Goal: Task Accomplishment & Management: Complete application form

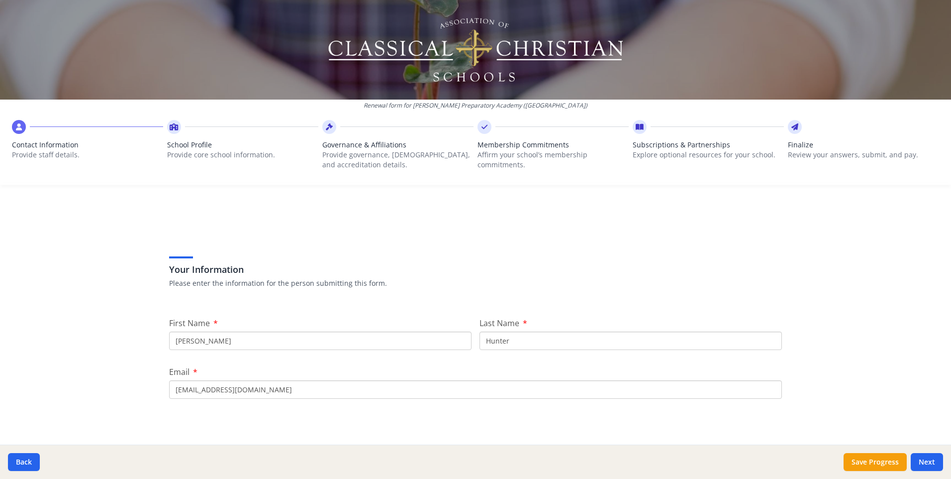
scroll to position [149, 0]
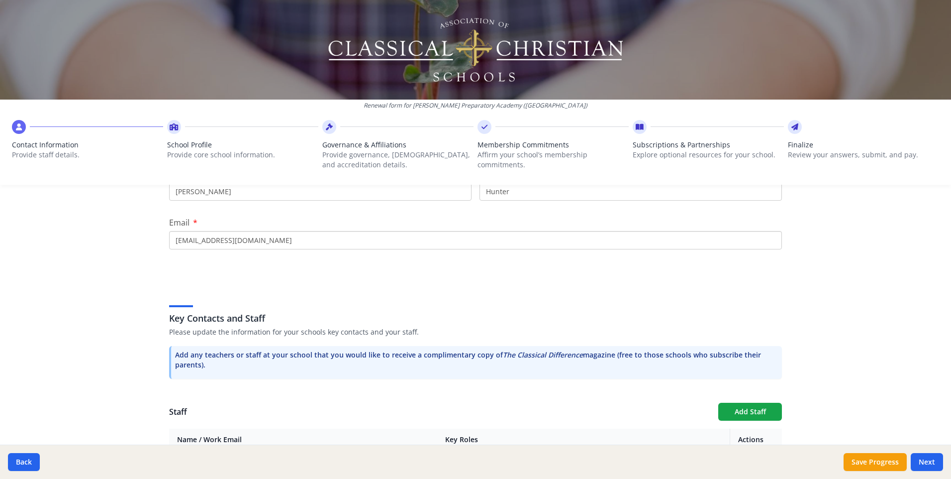
drag, startPoint x: 206, startPoint y: 242, endPoint x: 143, endPoint y: 237, distance: 62.9
click at [143, 237] on div "Renewal form for [PERSON_NAME][GEOGRAPHIC_DATA] ([GEOGRAPHIC_DATA]) Contact Inf…" at bounding box center [475, 239] width 951 height 479
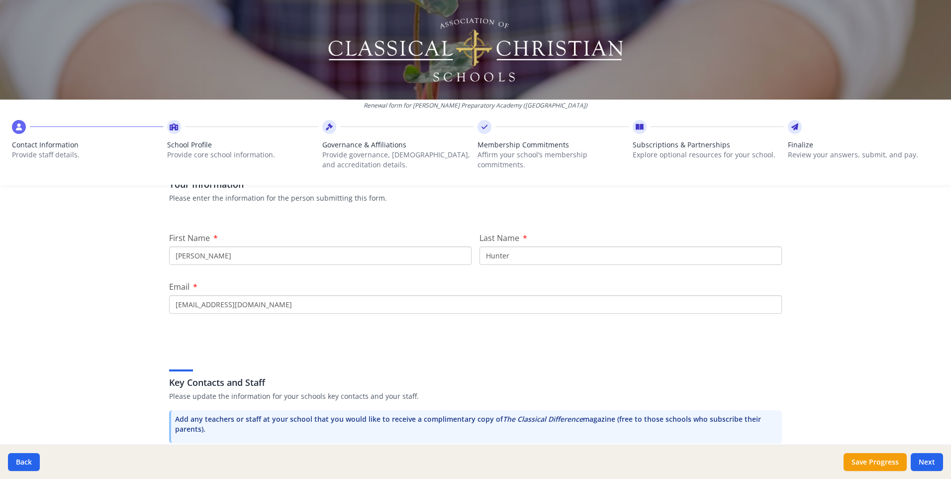
scroll to position [84, 0]
type input "[EMAIL_ADDRESS][DOMAIN_NAME]"
click at [819, 343] on div "Renewal form for [PERSON_NAME][GEOGRAPHIC_DATA] ([GEOGRAPHIC_DATA]) Contact Inf…" at bounding box center [475, 239] width 951 height 479
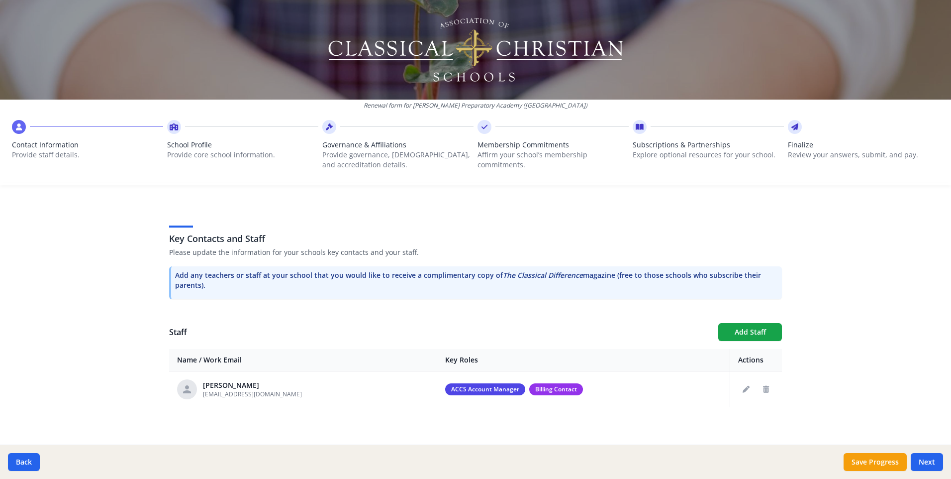
scroll to position [233, 0]
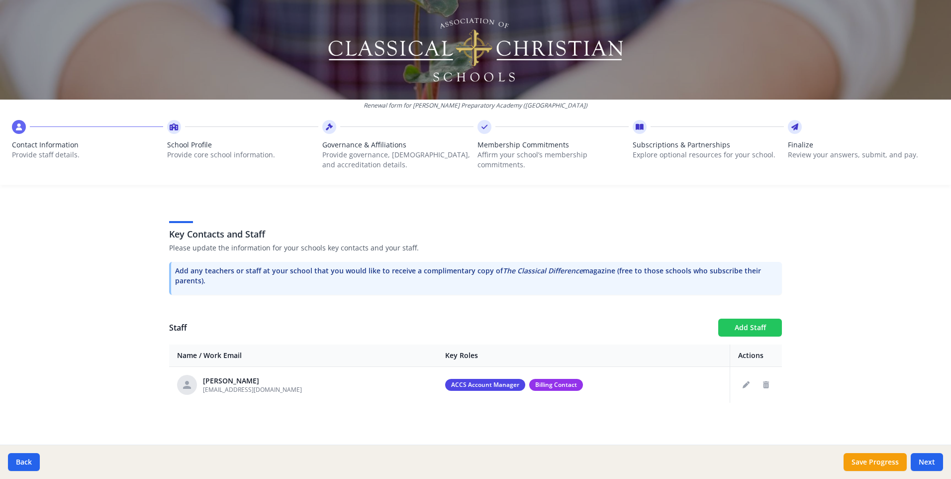
click at [744, 324] on button "Add Staff" at bounding box center [750, 327] width 64 height 18
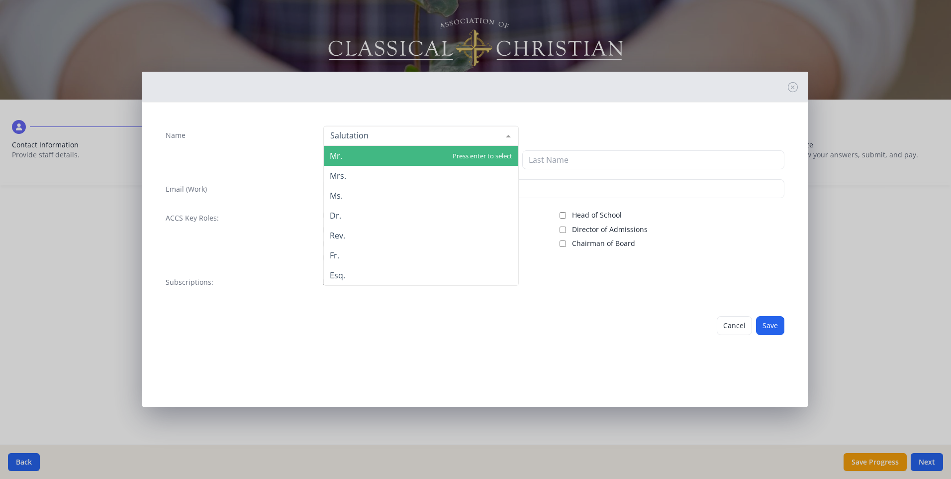
click at [378, 128] on div at bounding box center [421, 136] width 196 height 20
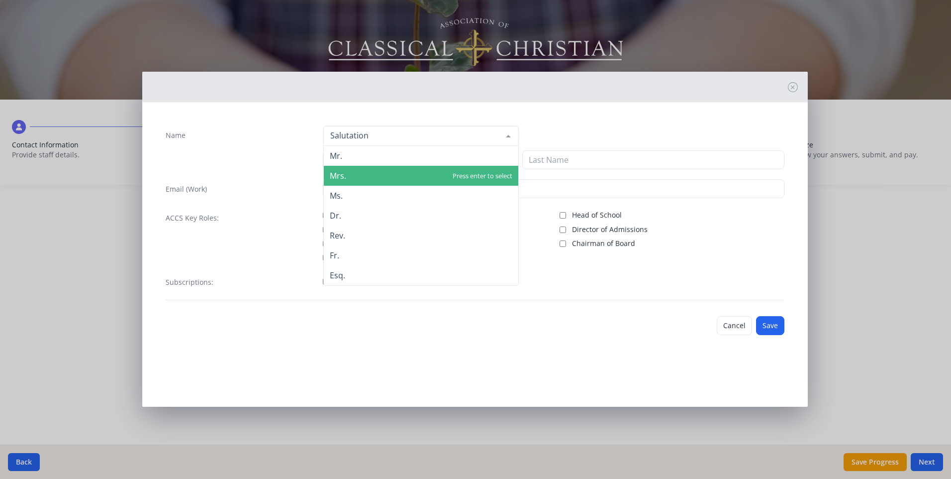
click at [354, 161] on span "Mr." at bounding box center [421, 156] width 195 height 20
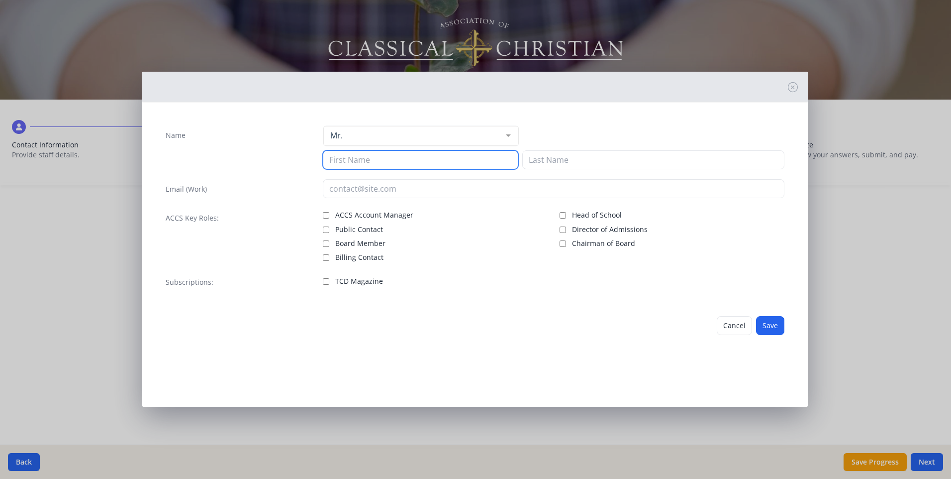
click at [358, 164] on input at bounding box center [421, 159] width 196 height 19
type input "[PERSON_NAME]"
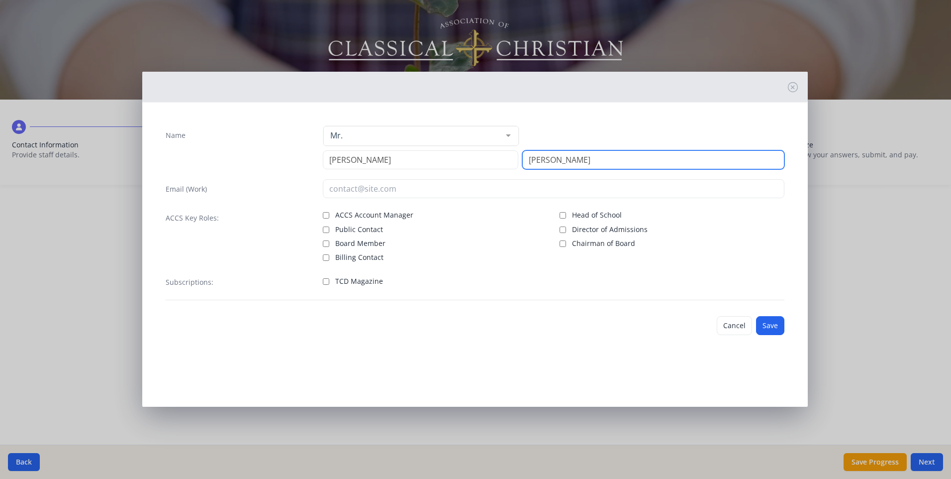
type input "[PERSON_NAME]"
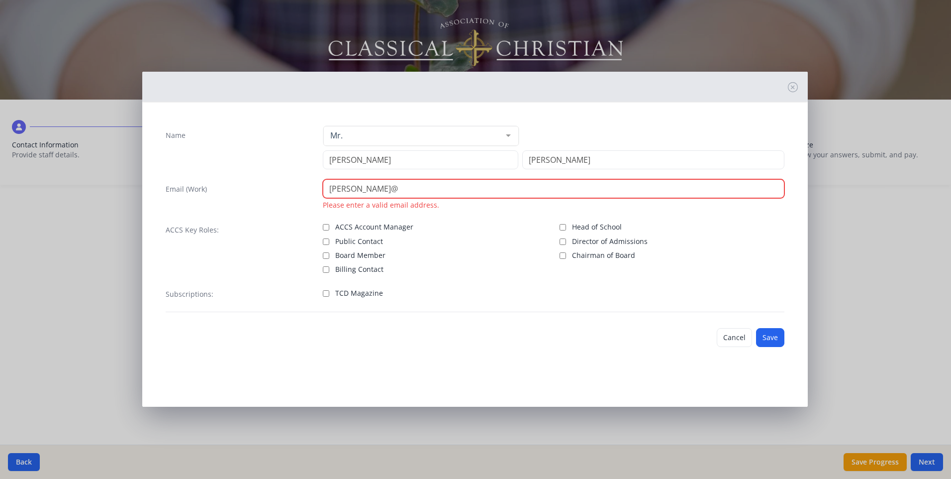
type input "[PERSON_NAME][EMAIL_ADDRESS][DOMAIN_NAME]"
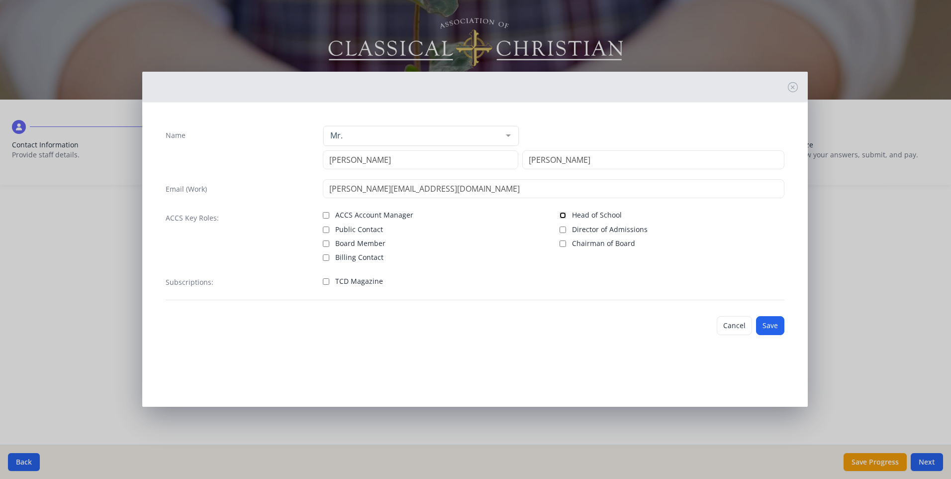
click at [563, 215] on input "Head of School" at bounding box center [563, 215] width 6 height 6
checkbox input "true"
click at [564, 243] on input "Chairman of Board" at bounding box center [563, 243] width 6 height 6
checkbox input "true"
click at [772, 325] on button "Save" at bounding box center [770, 325] width 28 height 19
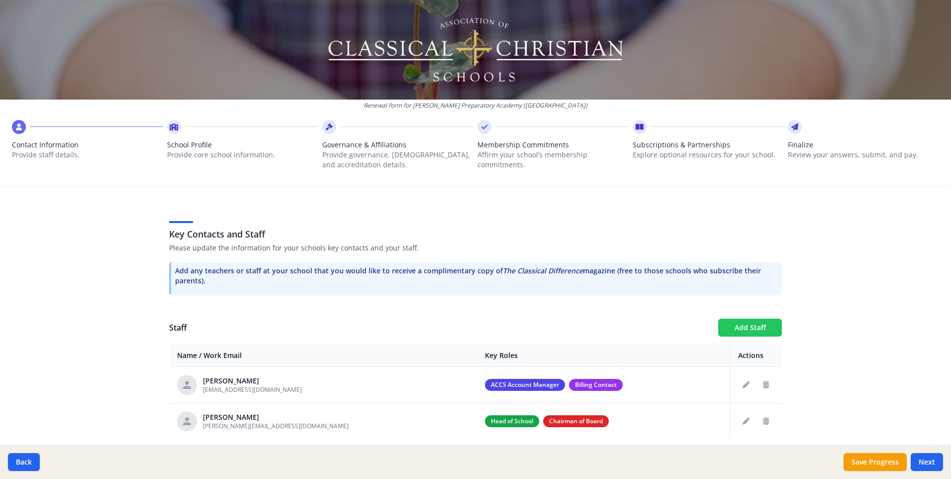
click at [744, 334] on button "Add Staff" at bounding box center [750, 327] width 64 height 18
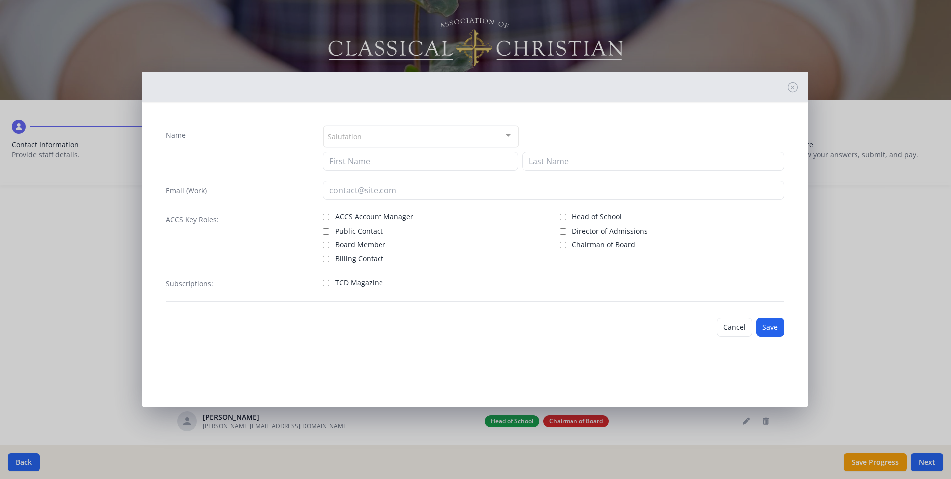
click at [367, 135] on div "Salutation" at bounding box center [421, 136] width 196 height 21
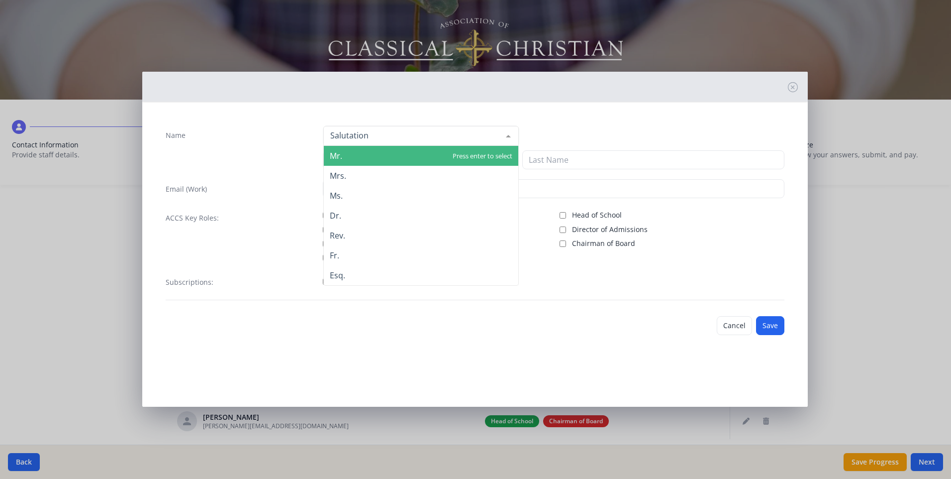
click at [346, 155] on span "Mr." at bounding box center [421, 156] width 195 height 20
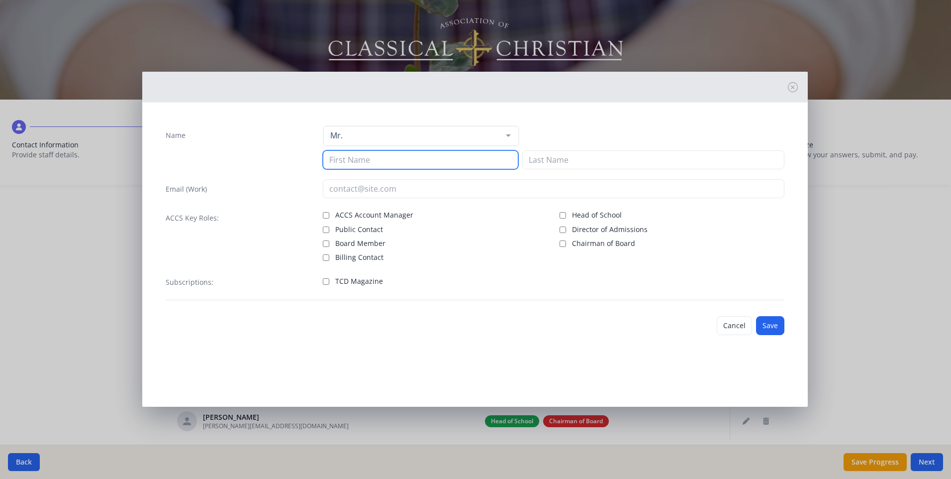
click at [354, 161] on input at bounding box center [421, 159] width 196 height 19
type input "[PERSON_NAME]"
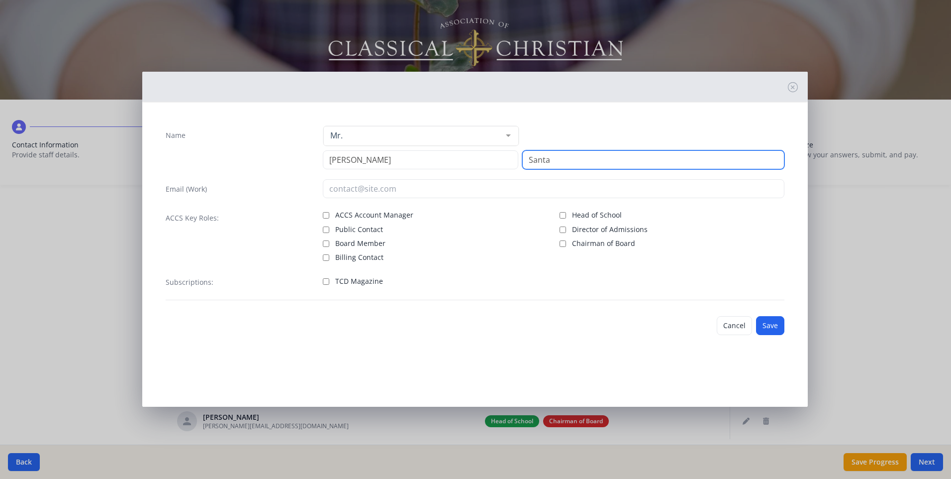
type input "Santa-[PERSON_NAME]"
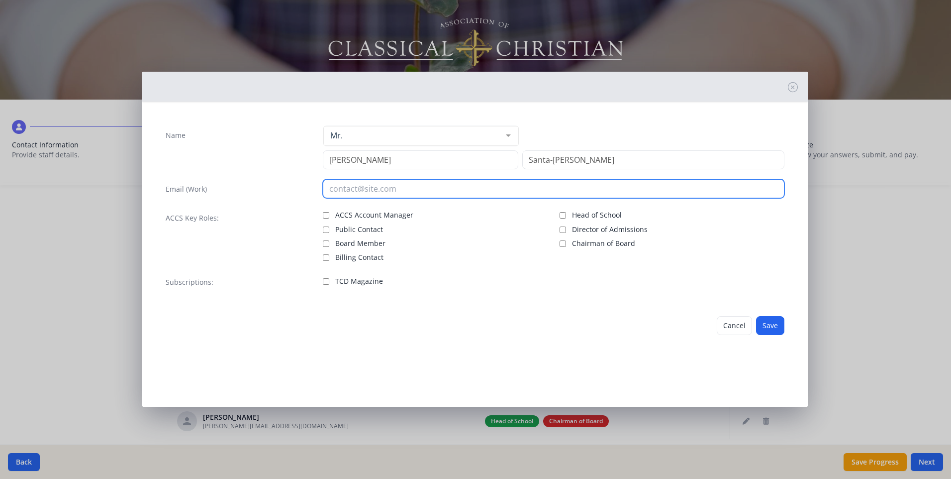
type input "[EMAIL_ADDRESS][DOMAIN_NAME]"
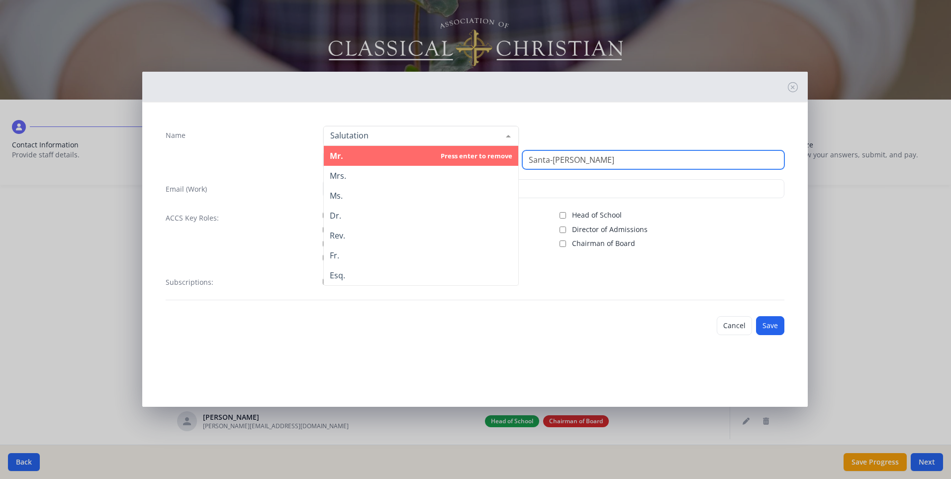
click at [382, 154] on span "Mr." at bounding box center [421, 156] width 195 height 20
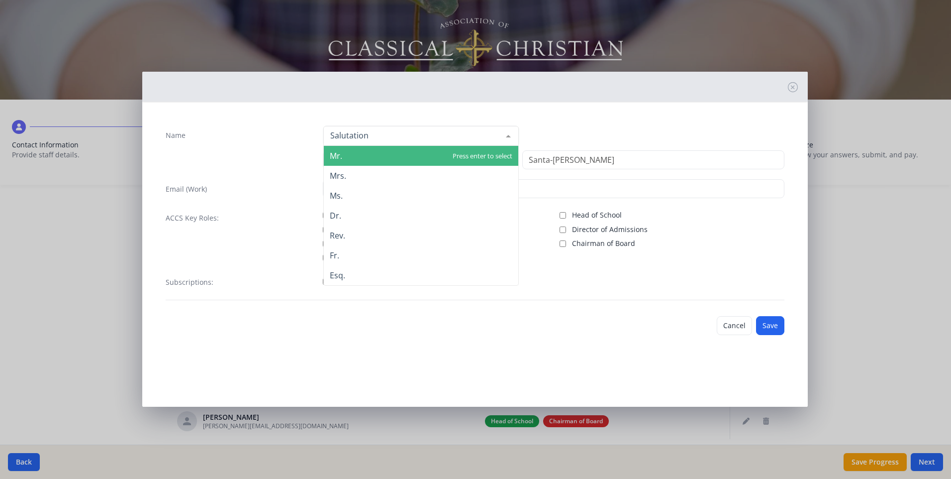
click at [382, 141] on div at bounding box center [421, 136] width 196 height 20
click at [369, 155] on span "Mr." at bounding box center [421, 156] width 195 height 20
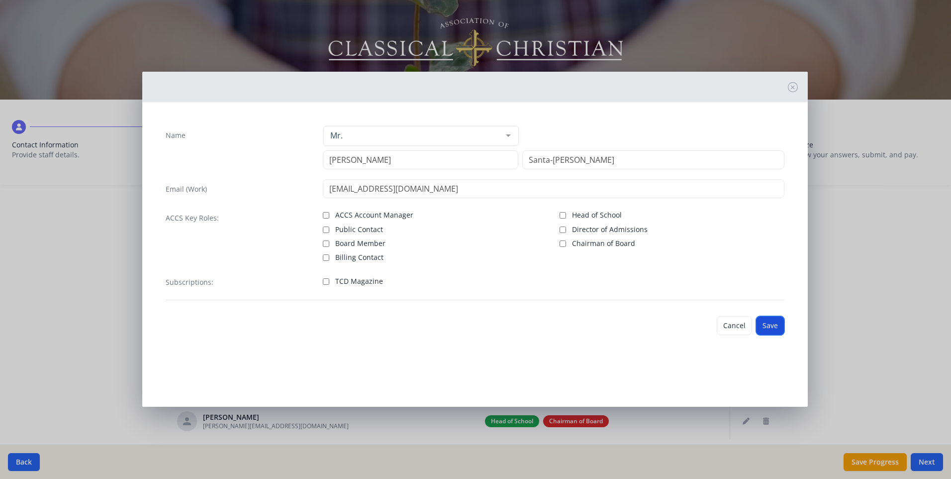
click at [773, 325] on button "Save" at bounding box center [770, 325] width 28 height 19
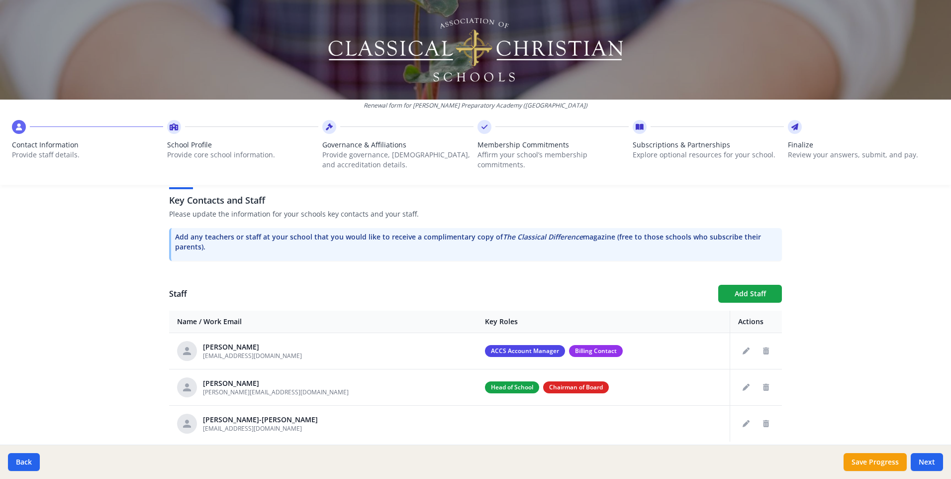
scroll to position [306, 0]
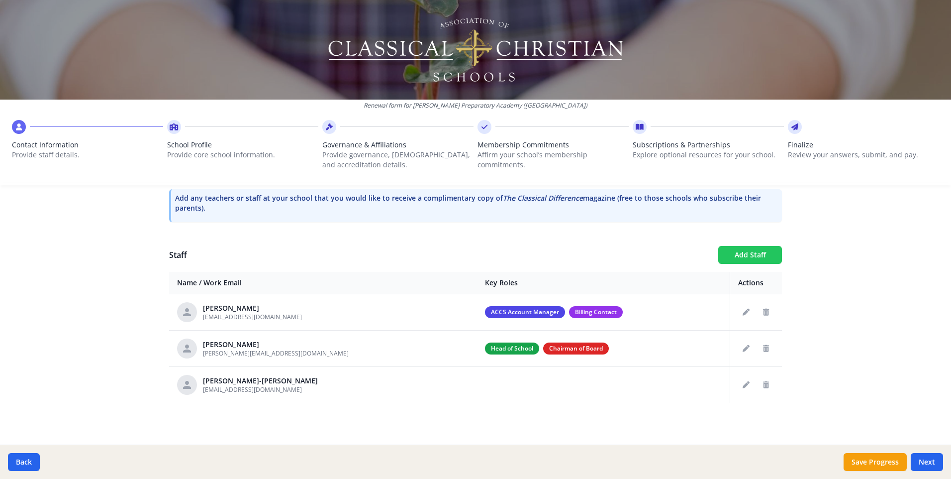
click at [755, 256] on button "Add Staff" at bounding box center [750, 255] width 64 height 18
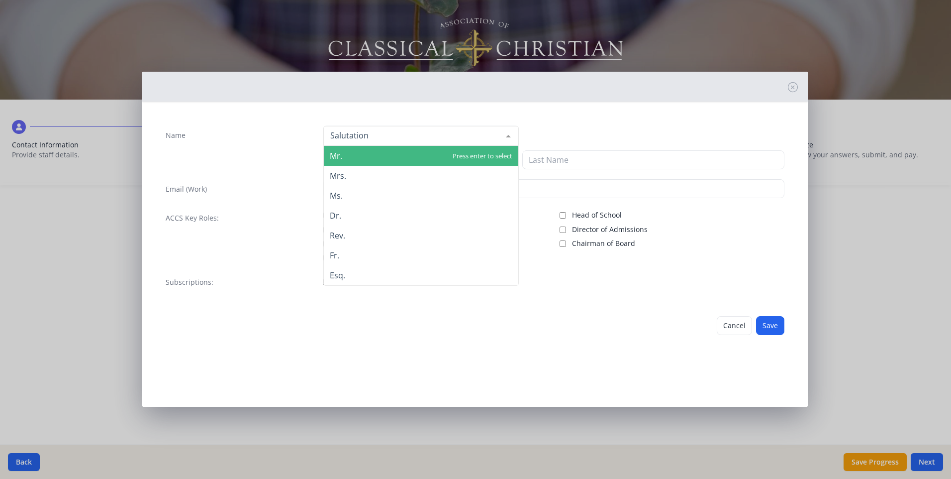
click at [374, 136] on div at bounding box center [421, 136] width 196 height 20
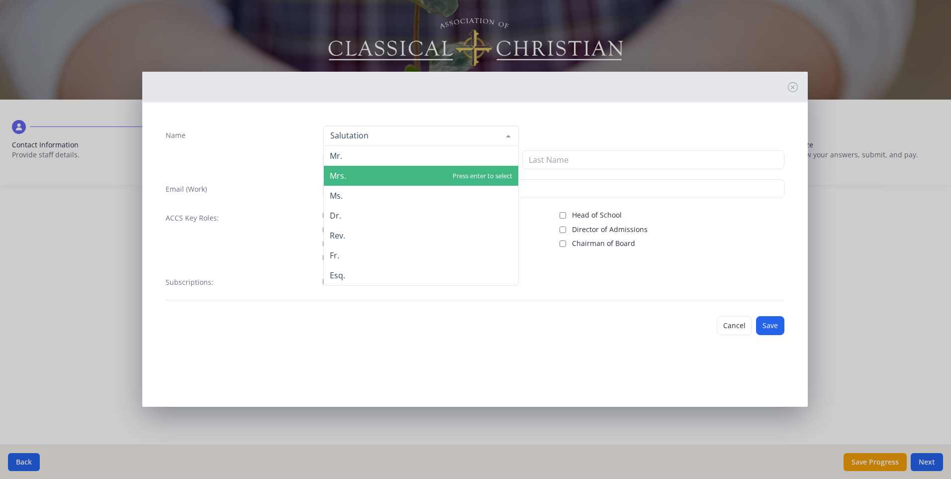
click at [350, 179] on span "Mrs." at bounding box center [421, 176] width 195 height 20
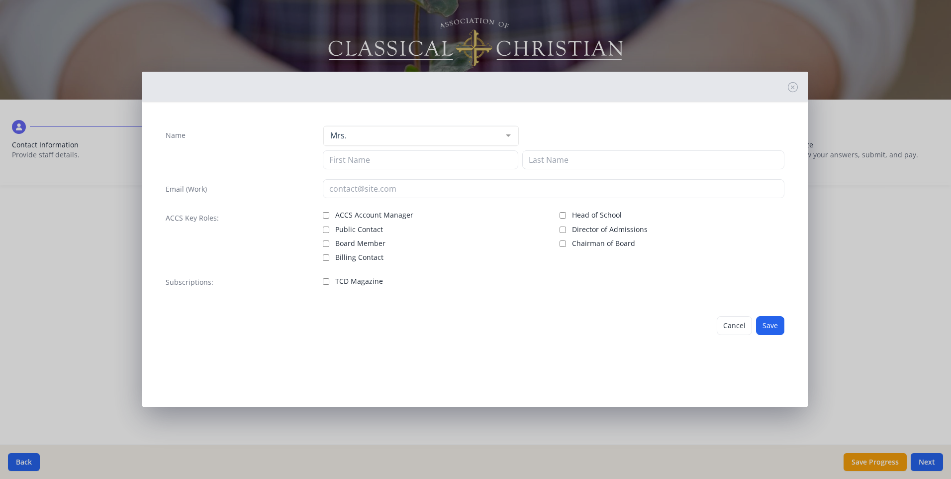
drag, startPoint x: 733, startPoint y: 325, endPoint x: 599, endPoint y: 352, distance: 136.6
click at [732, 325] on button "Cancel" at bounding box center [734, 325] width 35 height 19
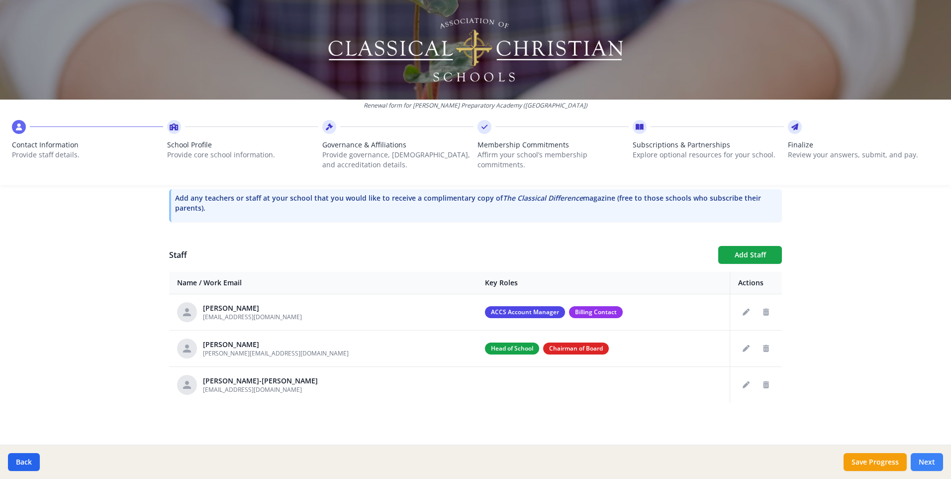
click at [930, 453] on button "Next" at bounding box center [927, 462] width 32 height 18
type input "[PHONE_NUMBER]"
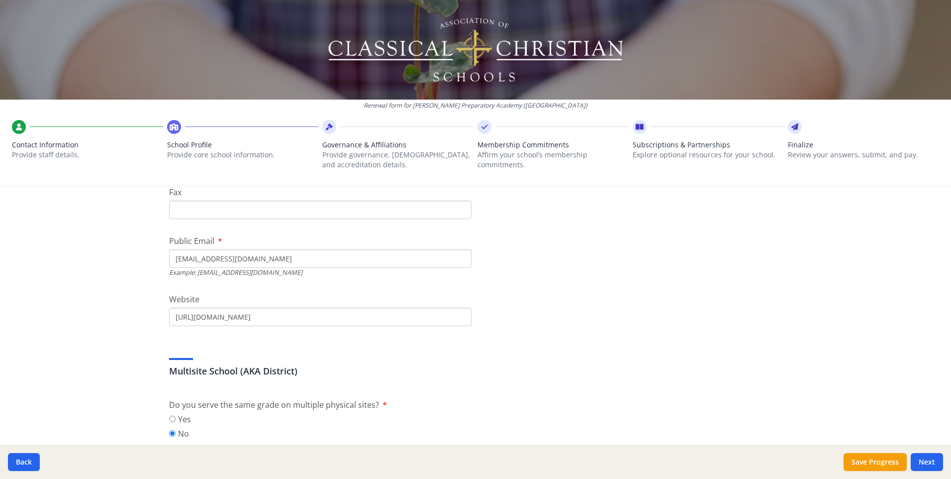
scroll to position [348, 0]
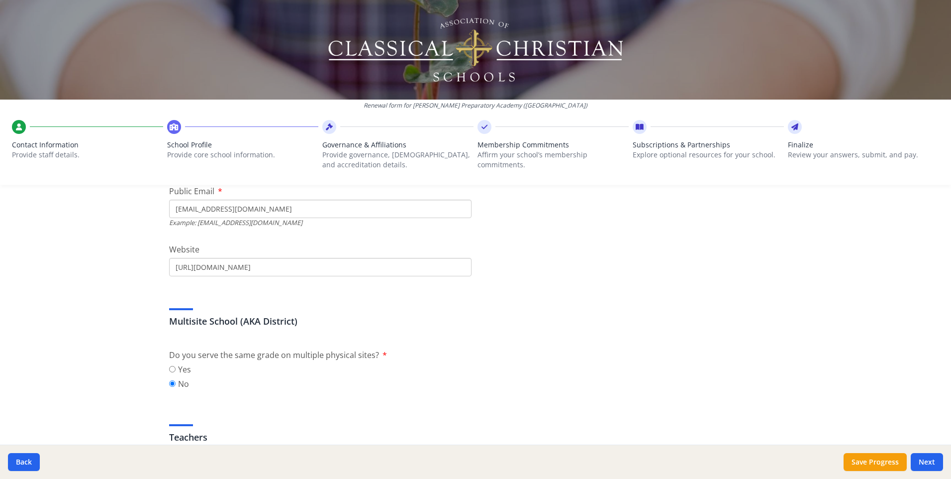
click at [357, 266] on input "[URL][DOMAIN_NAME]" at bounding box center [320, 267] width 303 height 18
type input "[URL][DOMAIN_NAME]"
click at [534, 326] on h3 "Multisite School (AKA District)" at bounding box center [475, 321] width 613 height 14
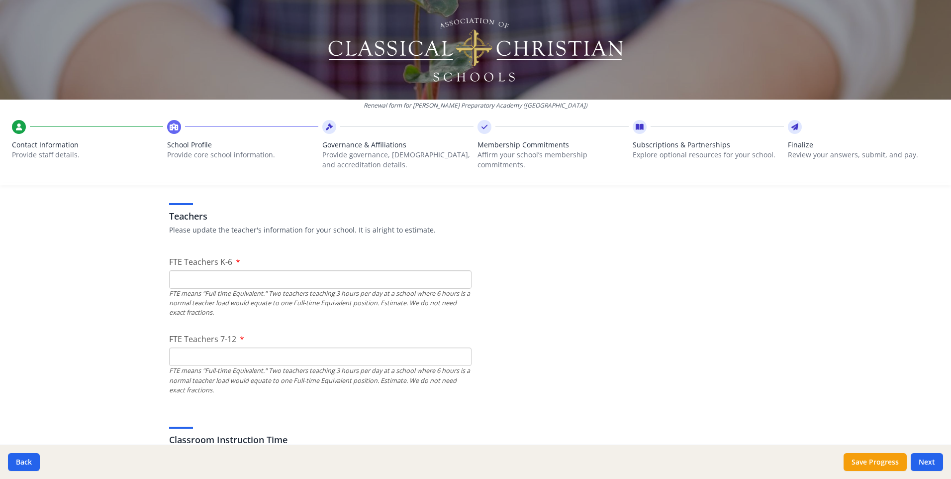
scroll to position [597, 0]
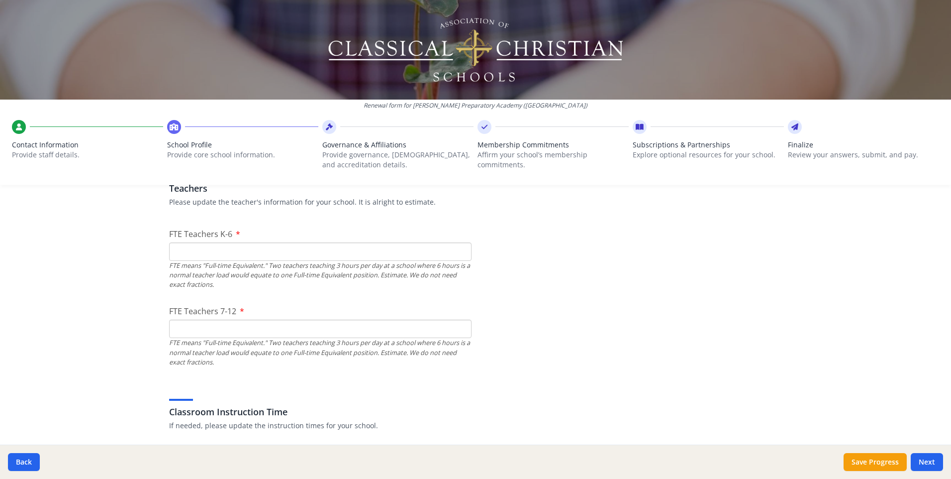
click at [421, 257] on input "FTE Teachers K-6" at bounding box center [320, 251] width 303 height 18
click at [220, 250] on input "FTE Teachers K-6" at bounding box center [320, 251] width 303 height 18
type input "5"
type input "8"
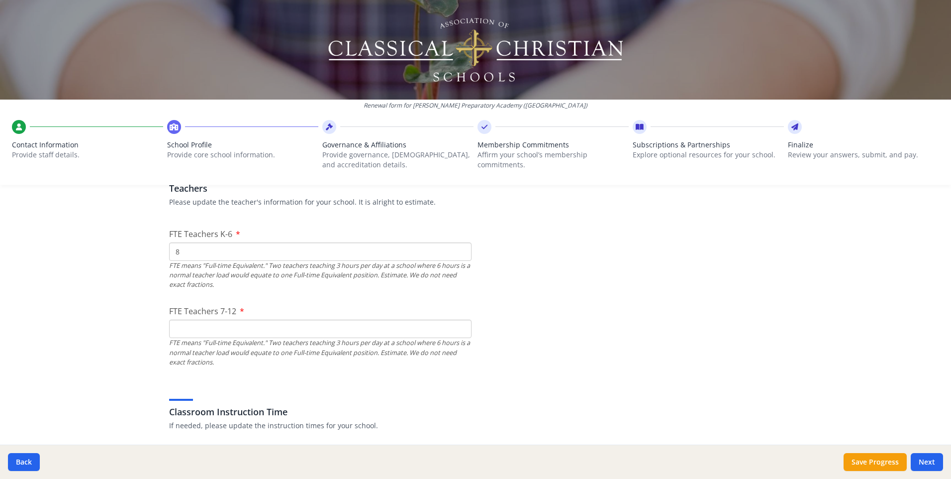
click at [207, 325] on input "FTE Teachers 7-12" at bounding box center [320, 328] width 303 height 18
type input "7"
type input "8"
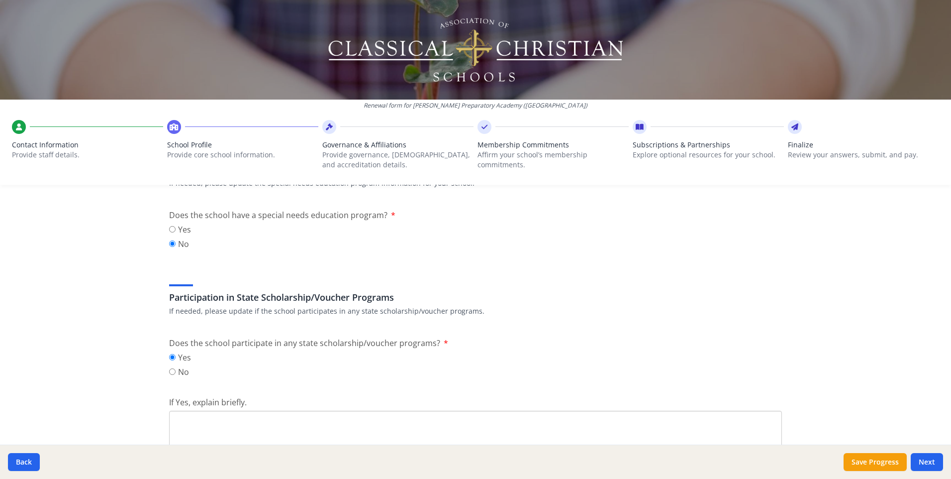
scroll to position [1244, 0]
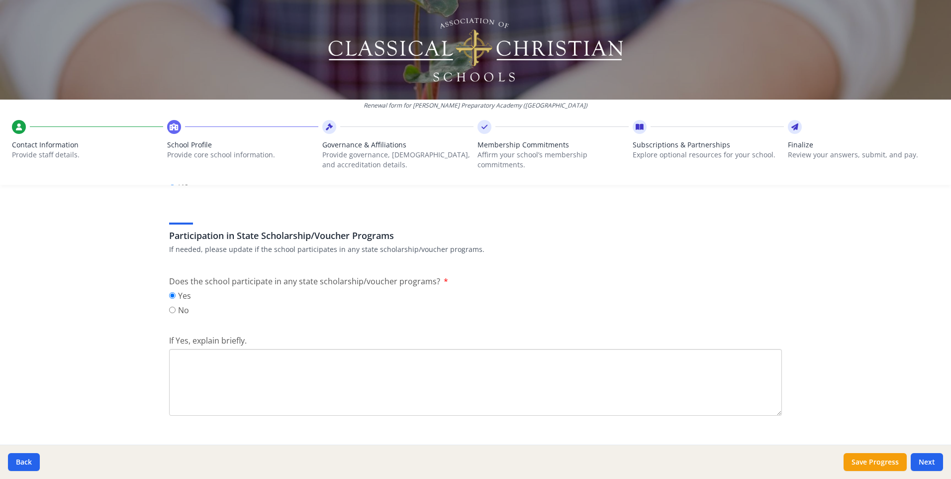
click at [440, 368] on textarea "If Yes, explain briefly." at bounding box center [475, 382] width 613 height 67
type textarea "We accept FES-UA, FES-EO, and FTC scholarship funds from the state."
click at [925, 459] on button "Next" at bounding box center [927, 462] width 32 height 18
click at [876, 466] on button "Save Progress" at bounding box center [875, 462] width 63 height 18
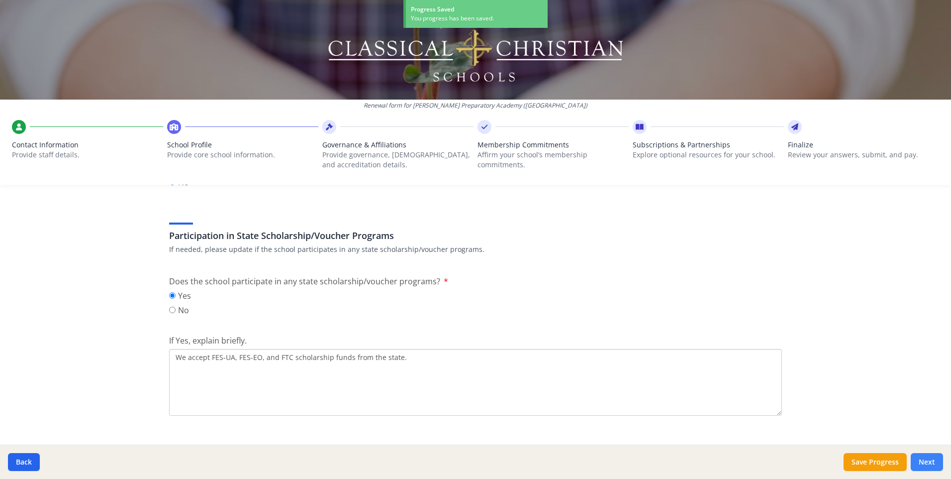
click at [927, 462] on button "Next" at bounding box center [927, 462] width 32 height 18
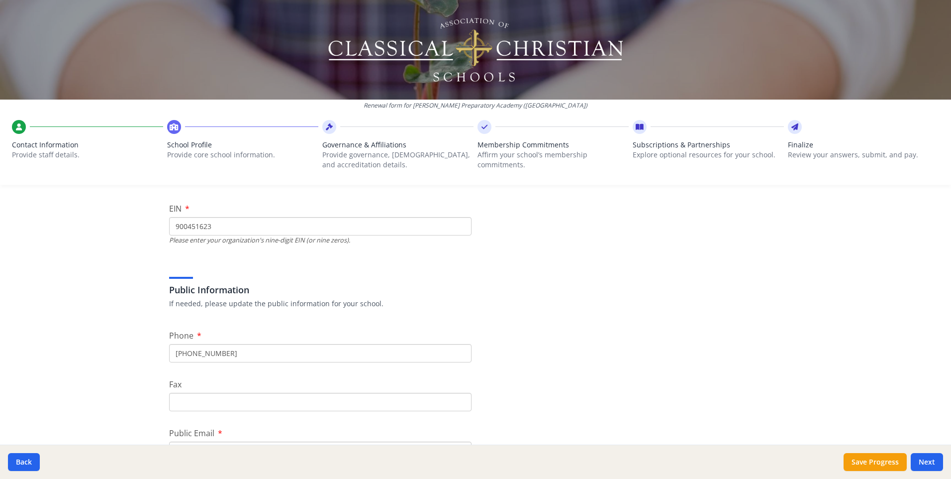
scroll to position [0, 0]
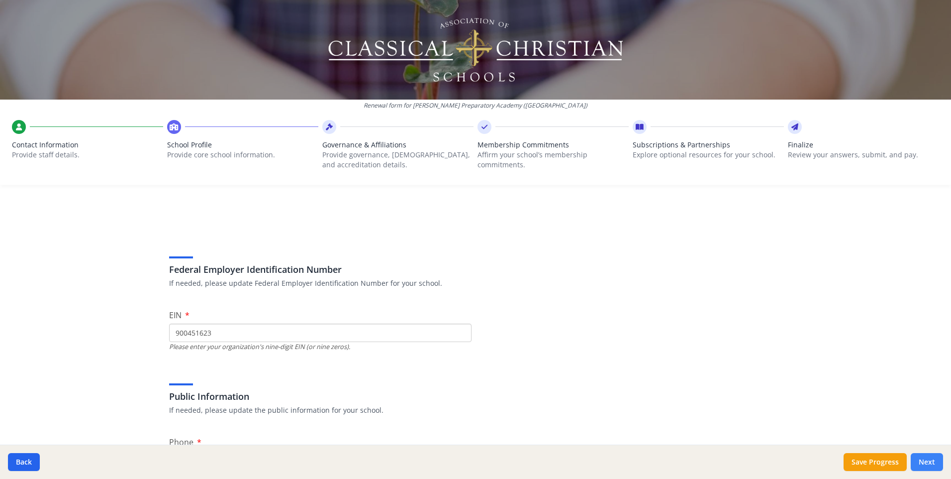
click at [930, 462] on button "Next" at bounding box center [927, 462] width 32 height 18
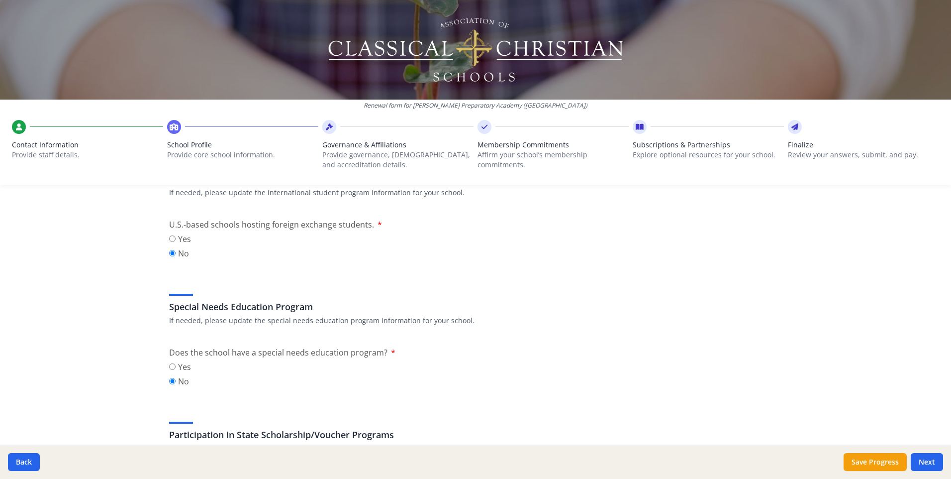
click at [358, 149] on div "Governance & Affiliations Provide governance, [DEMOGRAPHIC_DATA], and accredita…" at bounding box center [397, 162] width 151 height 45
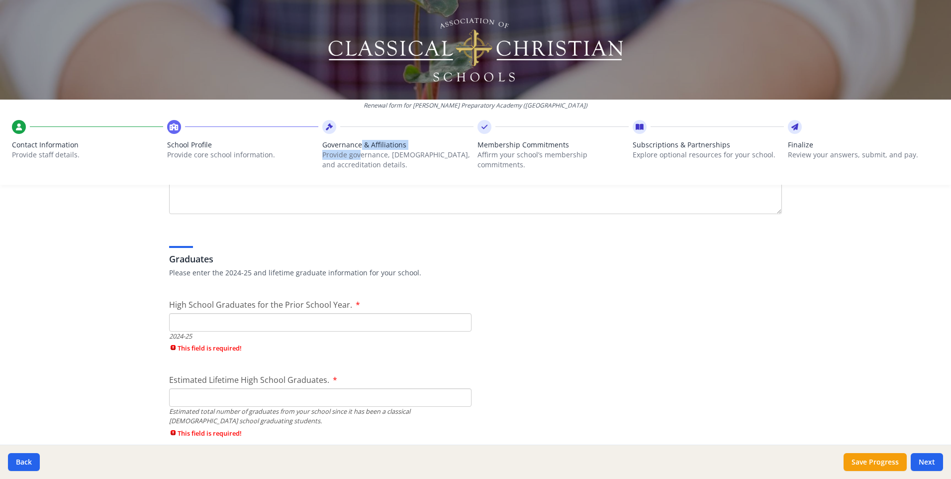
scroll to position [1495, 0]
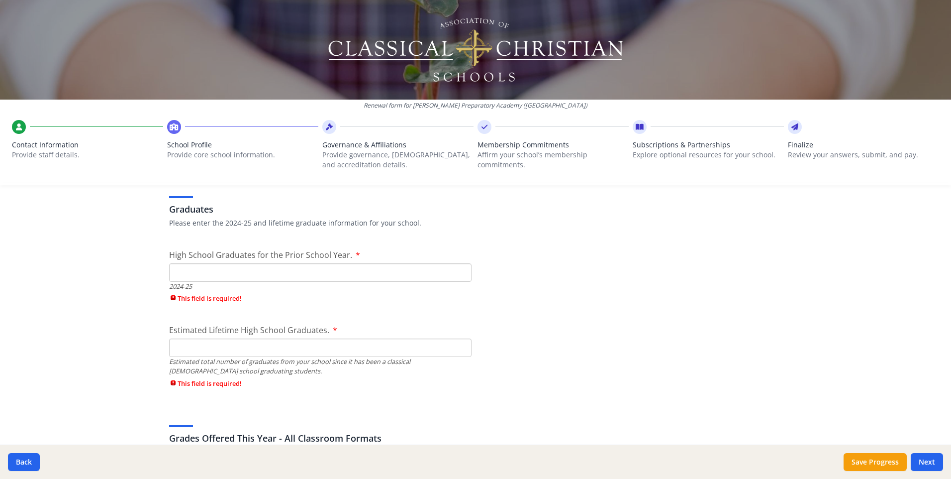
click at [239, 274] on input "High School Graduates for the Prior School Year." at bounding box center [320, 272] width 303 height 18
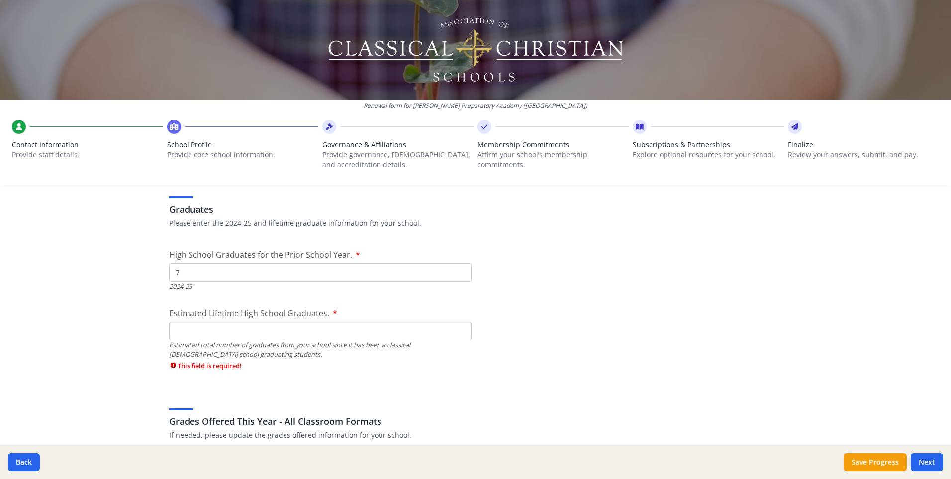
type input "7"
click at [243, 337] on input "Estimated Lifetime High School Graduates." at bounding box center [320, 330] width 303 height 18
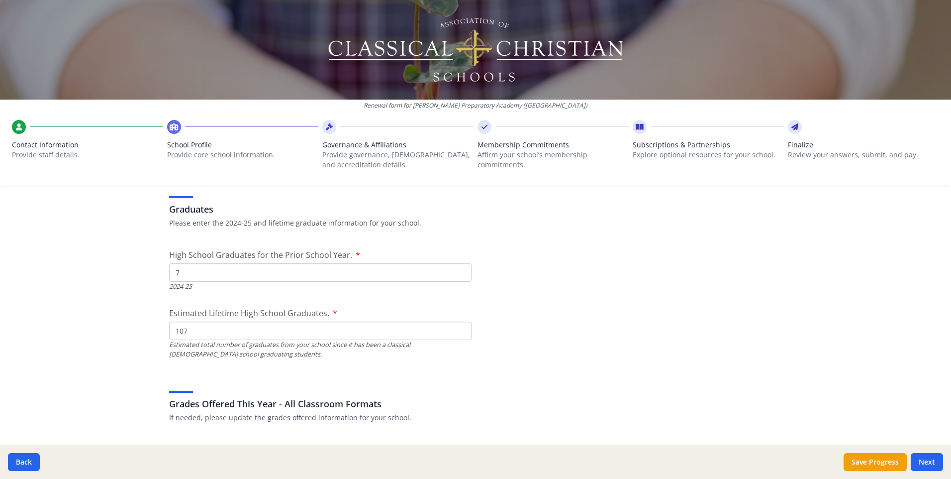
type input "107"
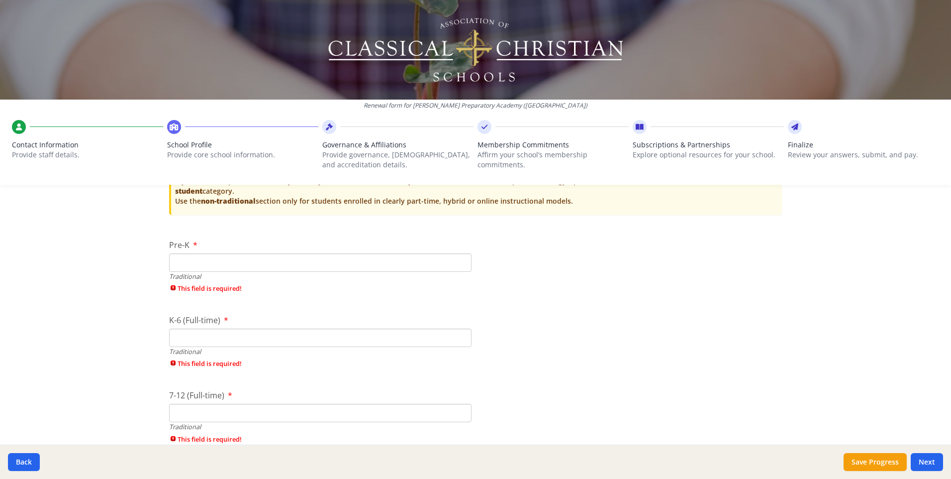
scroll to position [2142, 0]
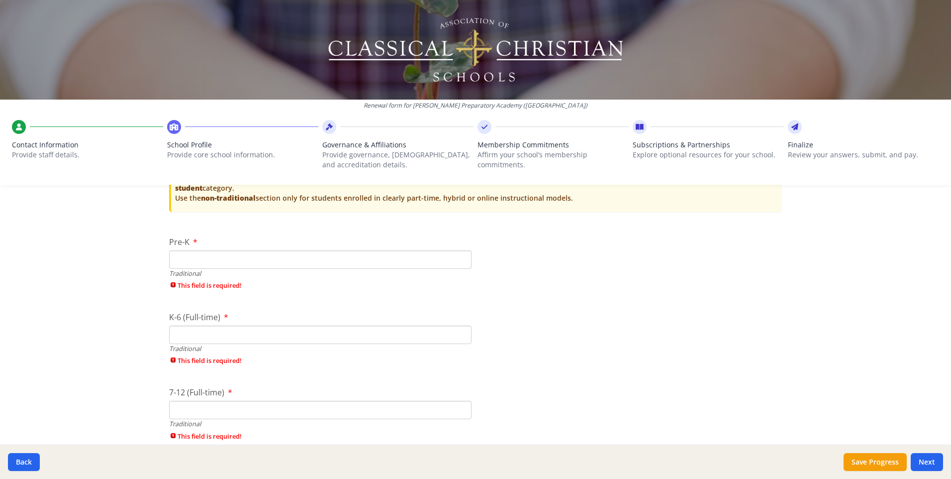
click at [249, 255] on input "Pre-K" at bounding box center [320, 259] width 303 height 18
type input "3"
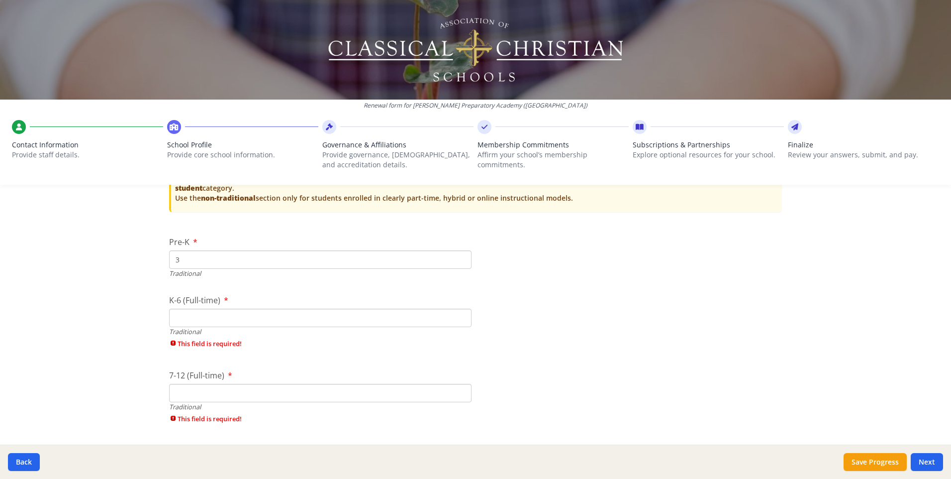
click at [244, 335] on div "Traditional" at bounding box center [320, 331] width 303 height 9
click at [246, 321] on input "K-6 (Full-time)" at bounding box center [320, 317] width 303 height 18
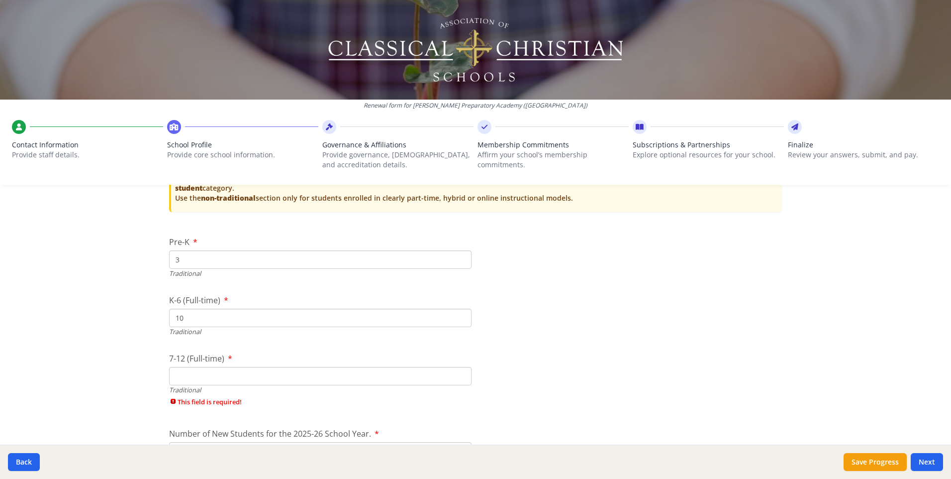
click at [273, 396] on div "7-12 (Full-time) Traditional This field is required!" at bounding box center [320, 381] width 303 height 59
click at [227, 317] on input "10" at bounding box center [320, 317] width 303 height 18
click at [224, 377] on input "7-12 (Full-time)" at bounding box center [320, 376] width 303 height 18
drag, startPoint x: 191, startPoint y: 319, endPoint x: 163, endPoint y: 327, distance: 28.5
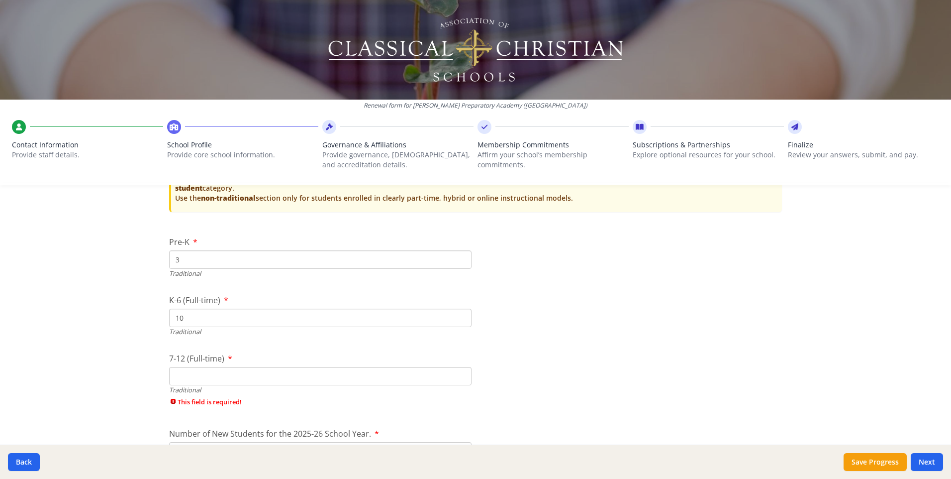
click at [163, 327] on div "Federal Employer Identification Number If needed, please update Federal Employe…" at bounding box center [475, 7] width 637 height 3866
type input "79"
click at [189, 371] on input "7-12 (Full-time)" at bounding box center [320, 376] width 303 height 18
type input "35"
click at [558, 339] on div "Federal Employer Identification Number If needed, please update Federal Employe…" at bounding box center [475, 7] width 637 height 3866
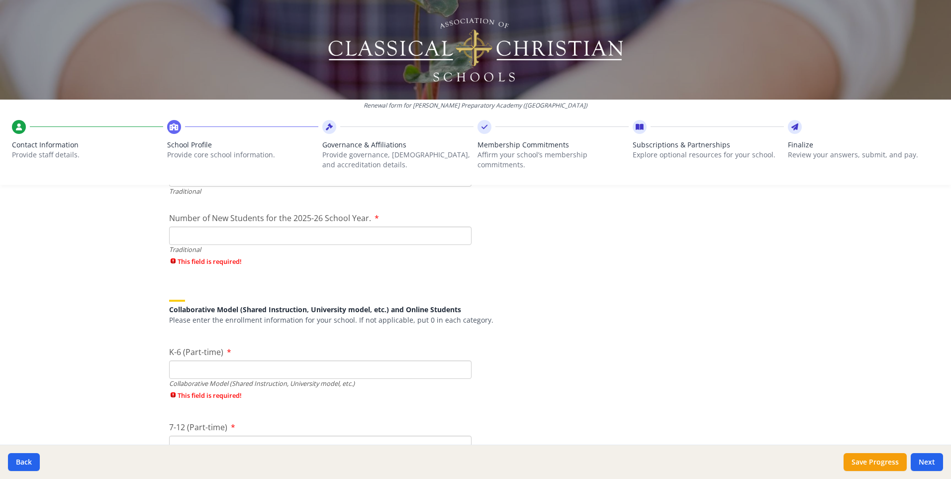
scroll to position [2341, 0]
click at [309, 241] on input "Number of New Students for the 2025-26 School Year." at bounding box center [320, 235] width 303 height 18
type input "47"
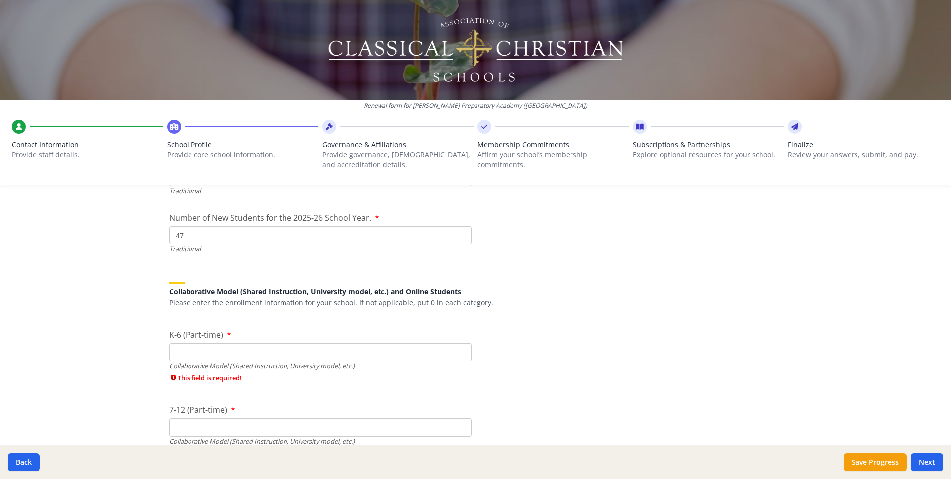
click at [511, 295] on h5 "Collaborative Model (Shared Instruction, University model, etc.) and Online Stu…" at bounding box center [475, 291] width 613 height 7
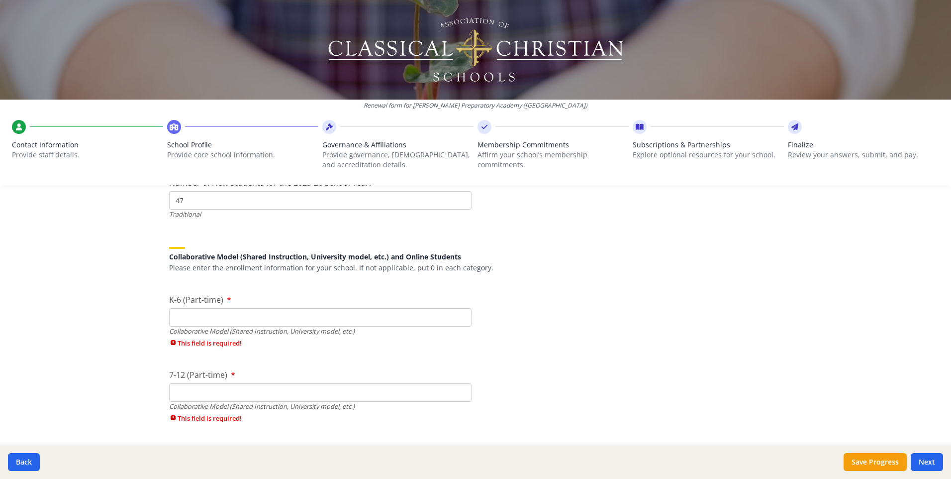
scroll to position [2441, 0]
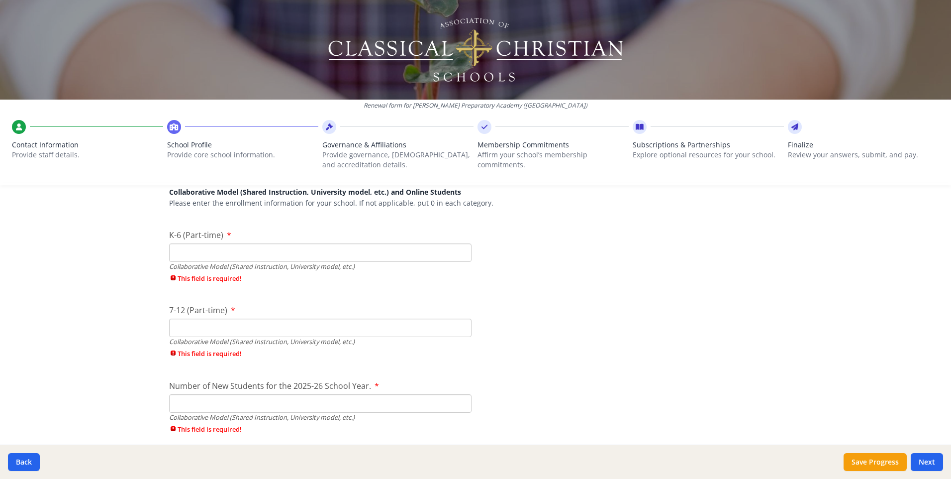
drag, startPoint x: 288, startPoint y: 251, endPoint x: 283, endPoint y: 258, distance: 8.2
click at [288, 251] on input "K-6 (Part-time)" at bounding box center [320, 252] width 303 height 18
type input "26"
click at [276, 330] on div "7-12 (Part-time) Collaborative Model (Shared Instruction, University model, etc…" at bounding box center [320, 333] width 303 height 59
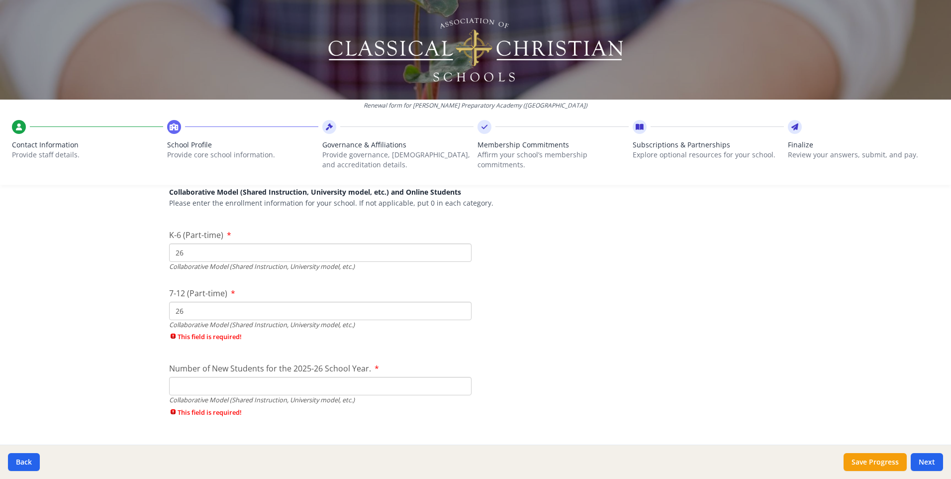
type input "26"
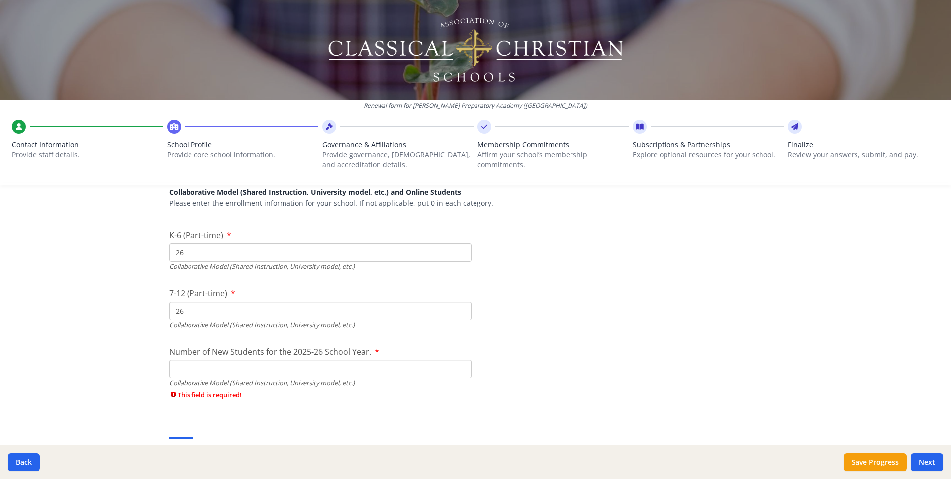
click at [280, 384] on div "Collaborative Model (Shared Instruction, University model, etc.)" at bounding box center [320, 382] width 303 height 9
click at [275, 373] on input "Number of New Students for the 2025-26 School Year." at bounding box center [320, 369] width 303 height 18
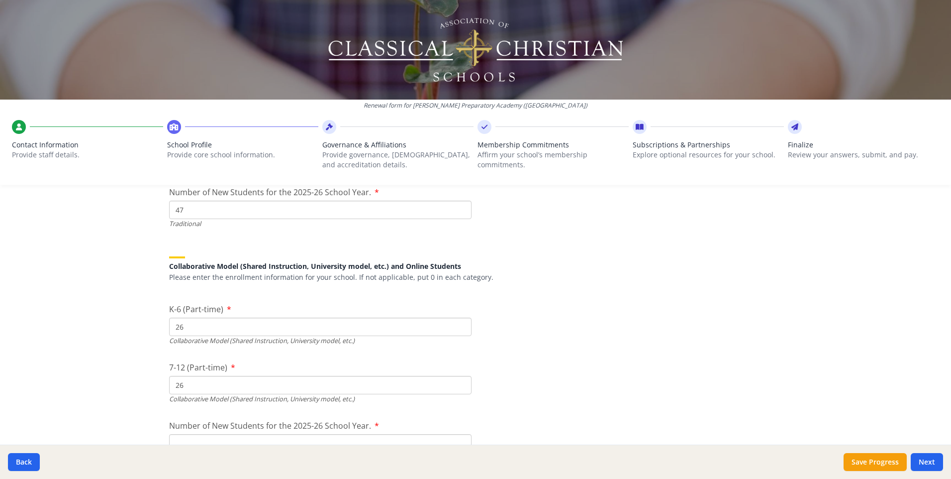
scroll to position [2341, 0]
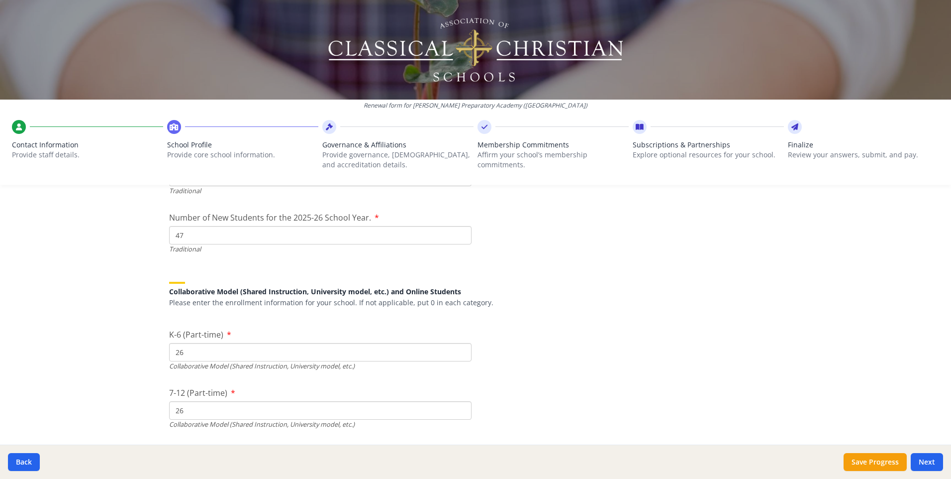
click at [359, 234] on input "47" at bounding box center [320, 235] width 303 height 18
drag, startPoint x: 187, startPoint y: 234, endPoint x: 163, endPoint y: 240, distance: 24.5
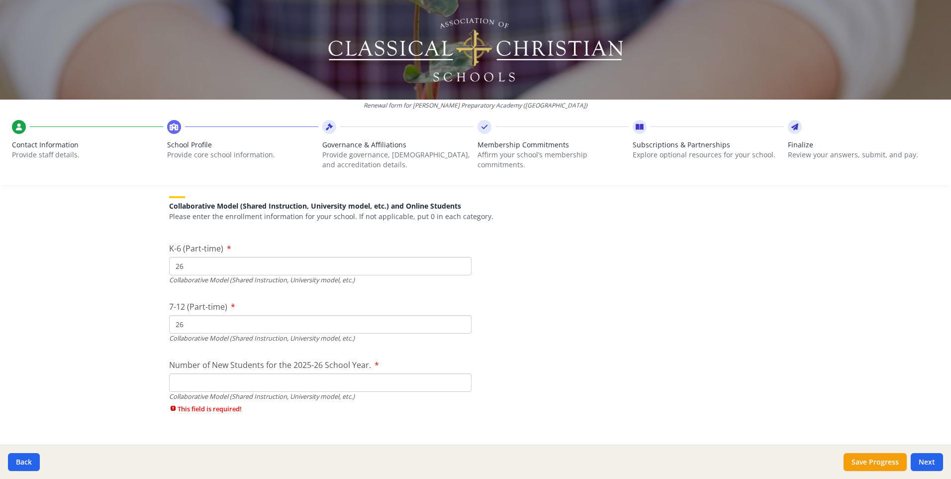
scroll to position [2490, 0]
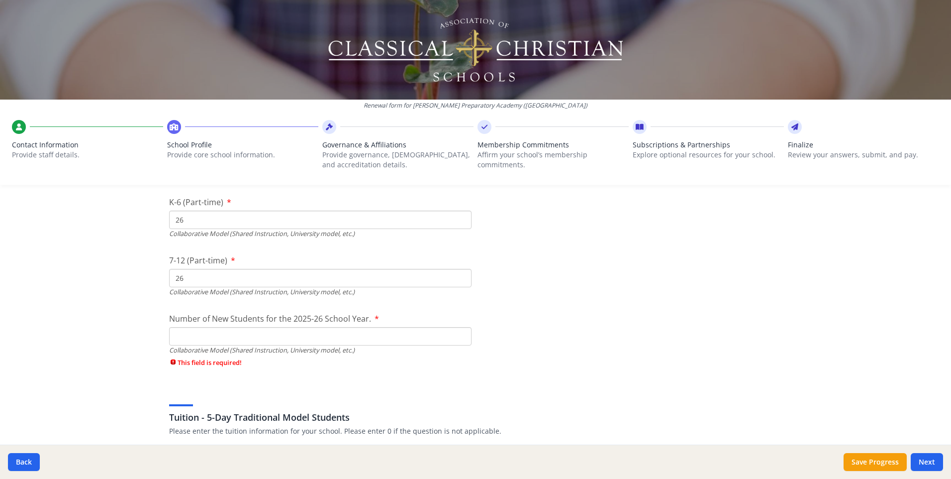
click at [431, 95] on input "Number of New Students for the 2025-26 School Year." at bounding box center [320, 86] width 303 height 18
type input "29"
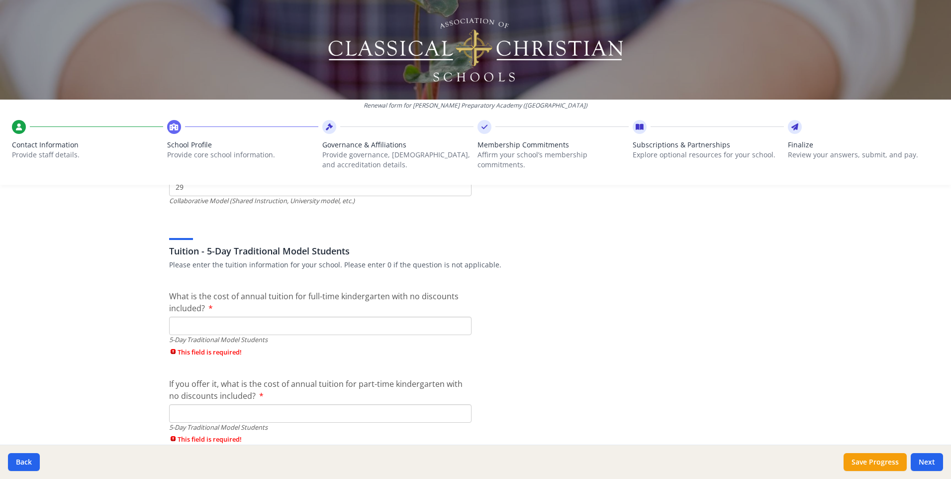
scroll to position [2689, 0]
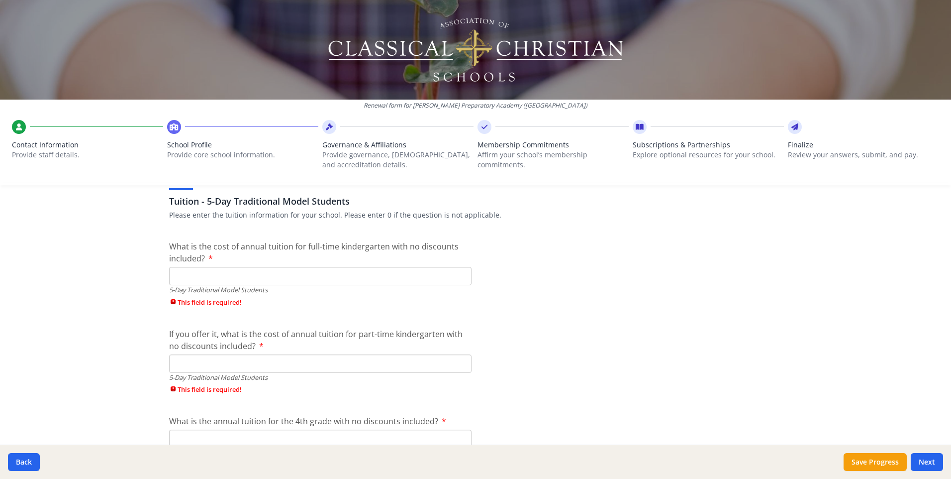
click at [421, 274] on input "What is the cost of annual tuition for full-time kindergarten with no discounts…" at bounding box center [320, 276] width 303 height 18
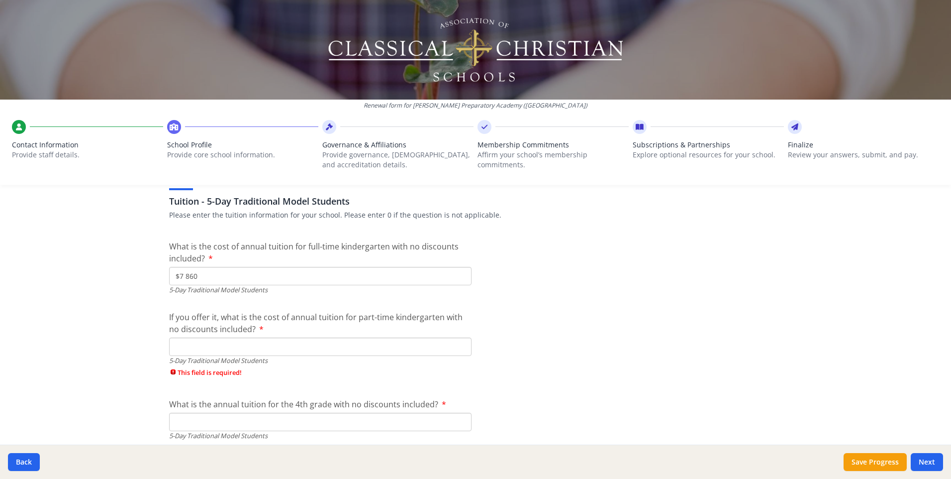
type input "$7 860"
click at [320, 347] on input "If you offer it, what is the cost of annual tuition for part-time kindergarten …" at bounding box center [320, 346] width 303 height 18
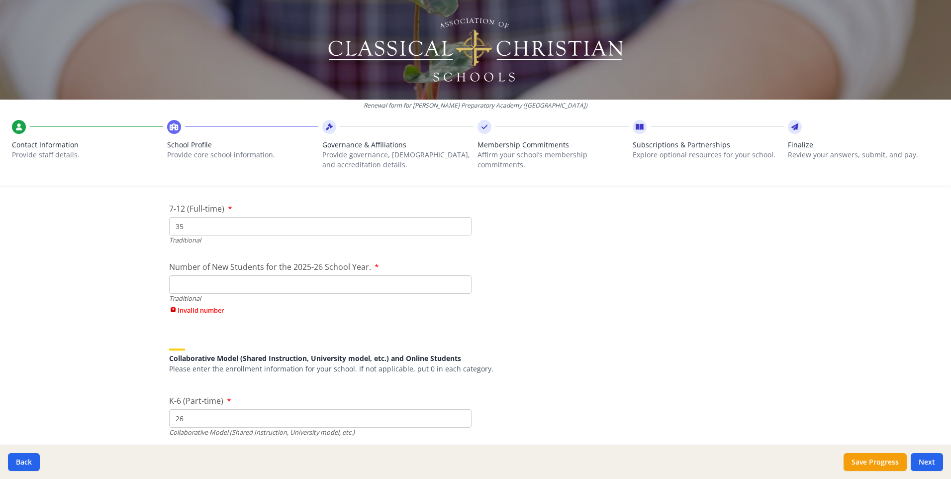
scroll to position [2291, 0]
click at [332, 285] on input "Number of New Students for the 2025-26 School Year." at bounding box center [320, 285] width 303 height 18
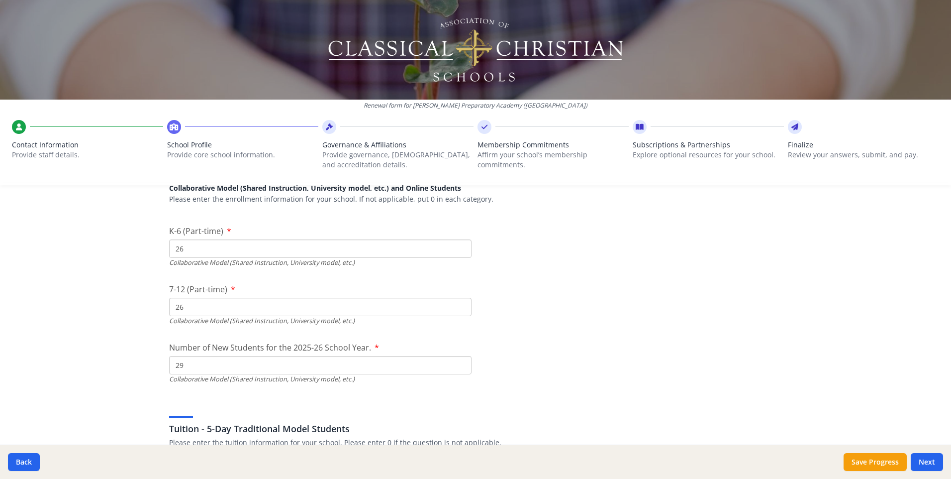
scroll to position [2490, 0]
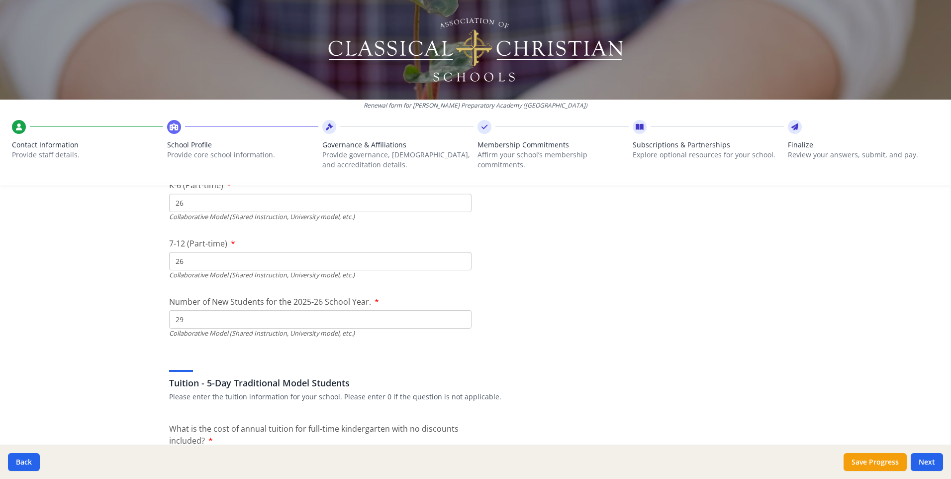
type input "29"
drag, startPoint x: 229, startPoint y: 317, endPoint x: 136, endPoint y: 312, distance: 92.7
click at [136, 312] on div "Renewal form for [PERSON_NAME][GEOGRAPHIC_DATA] ([GEOGRAPHIC_DATA]) Contact Inf…" at bounding box center [475, 239] width 951 height 479
type input "18"
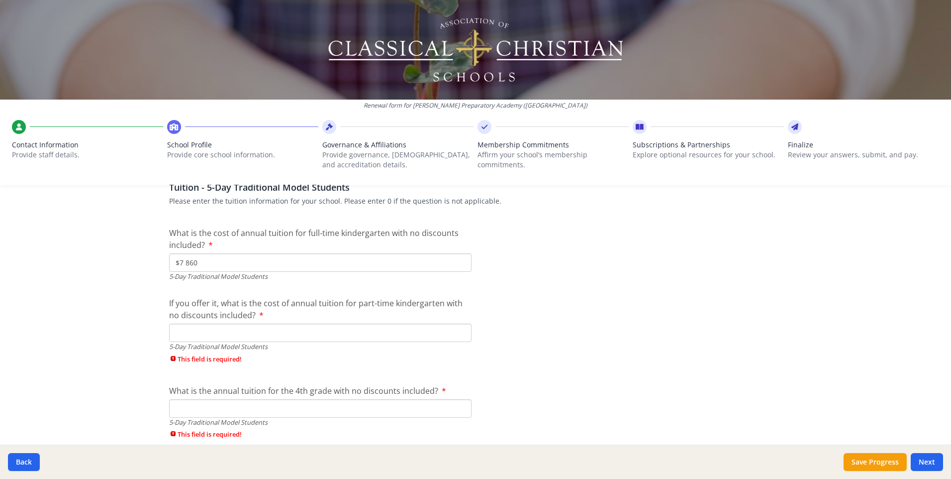
scroll to position [2689, 0]
click at [424, 326] on input "If you offer it, what is the cost of annual tuition for part-time kindergarten …" at bounding box center [320, 329] width 303 height 18
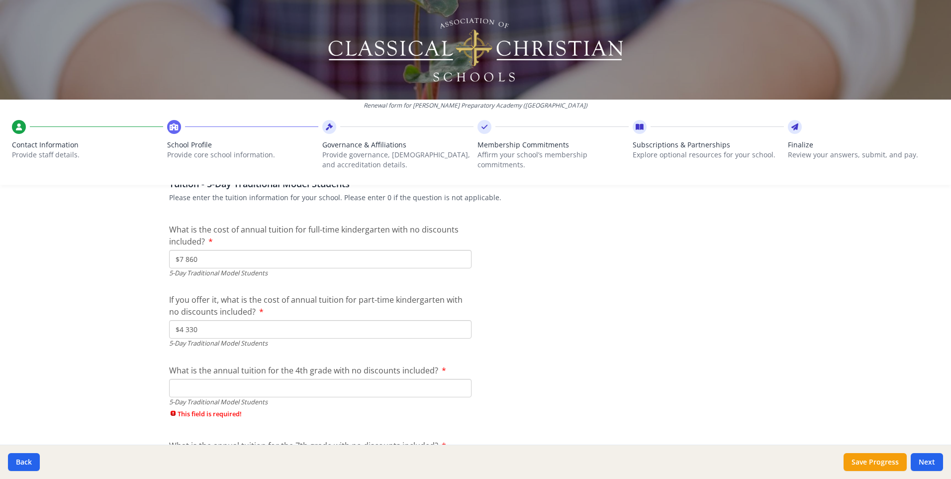
type input "$4 330"
click at [374, 383] on input "What is the annual tuition for the 4th grade with no discounts included?" at bounding box center [320, 388] width 303 height 18
type input "$8 680"
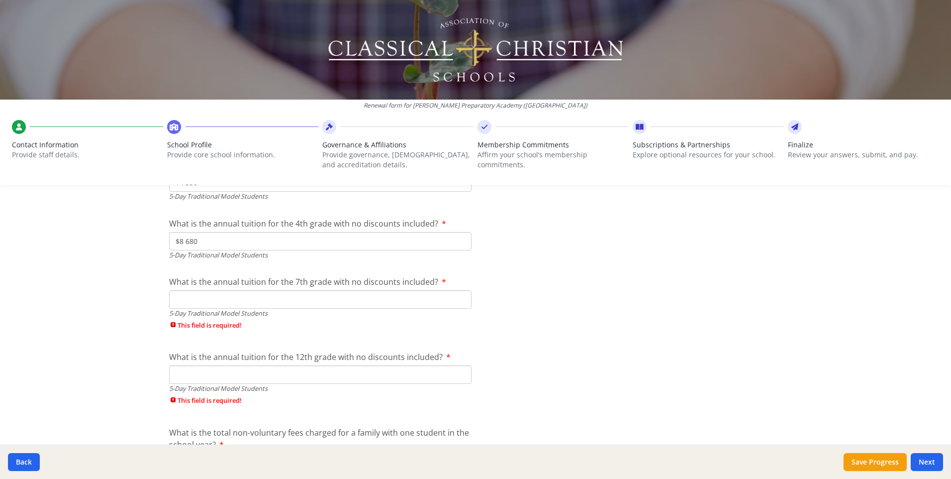
scroll to position [2839, 0]
click at [372, 298] on input "What is the annual tuition for the 7th grade with no discounts included?" at bounding box center [320, 297] width 303 height 18
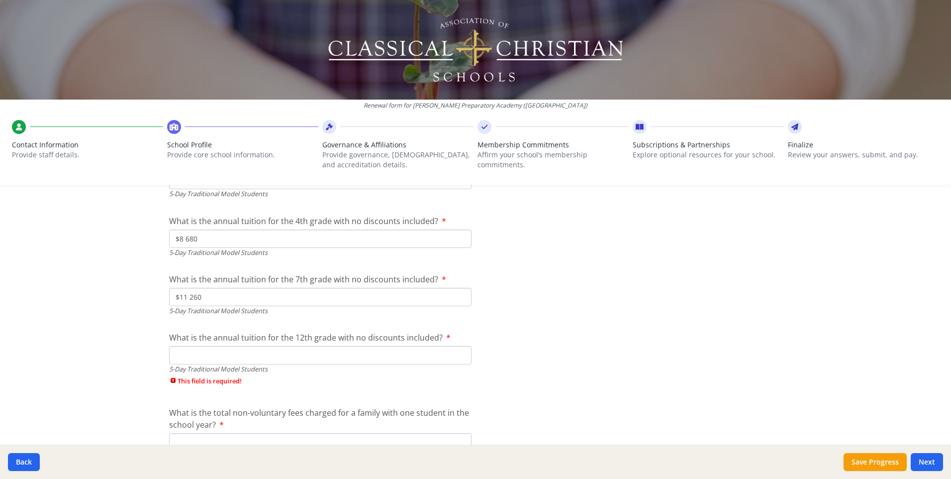
type input "$11 260"
click at [385, 356] on input "What is the annual tuition for the 12th grade with no discounts included?" at bounding box center [320, 355] width 303 height 18
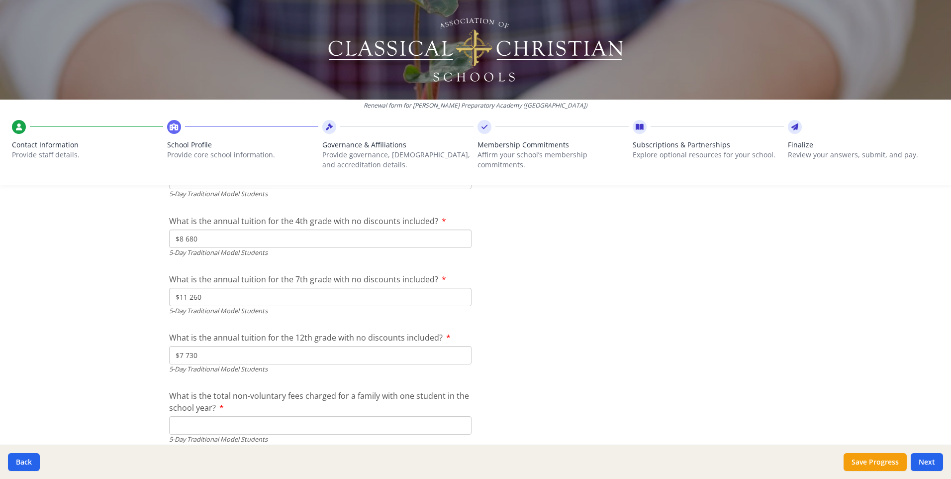
type input "$7 730"
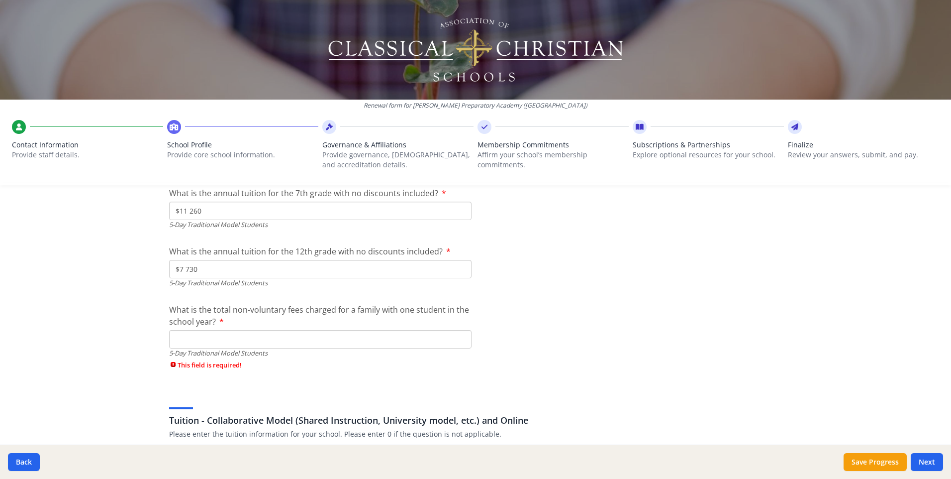
scroll to position [2938, 0]
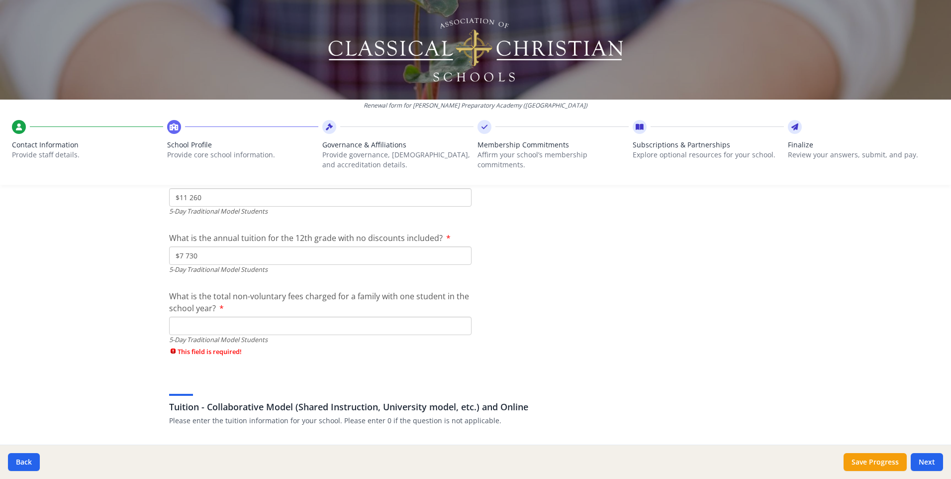
click at [396, 322] on input "What is the total non-voluntary fees charged for a family with one student in t…" at bounding box center [320, 325] width 303 height 18
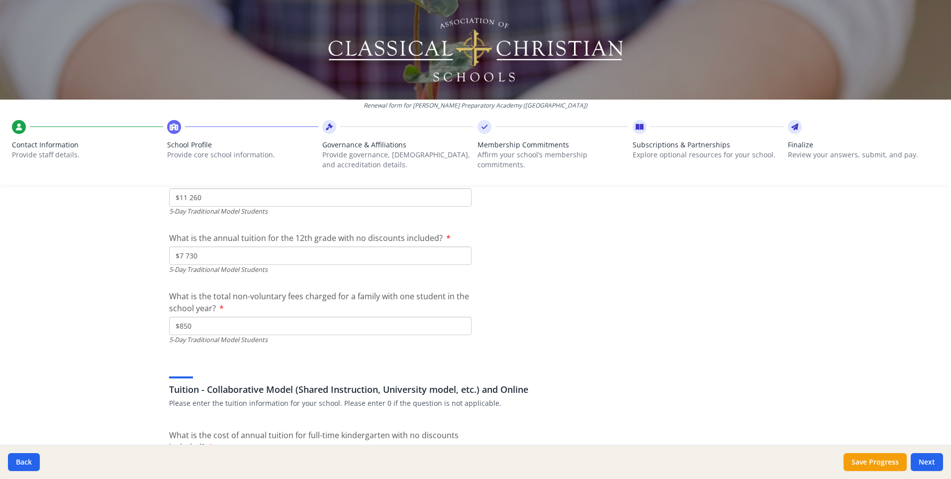
type input "$850"
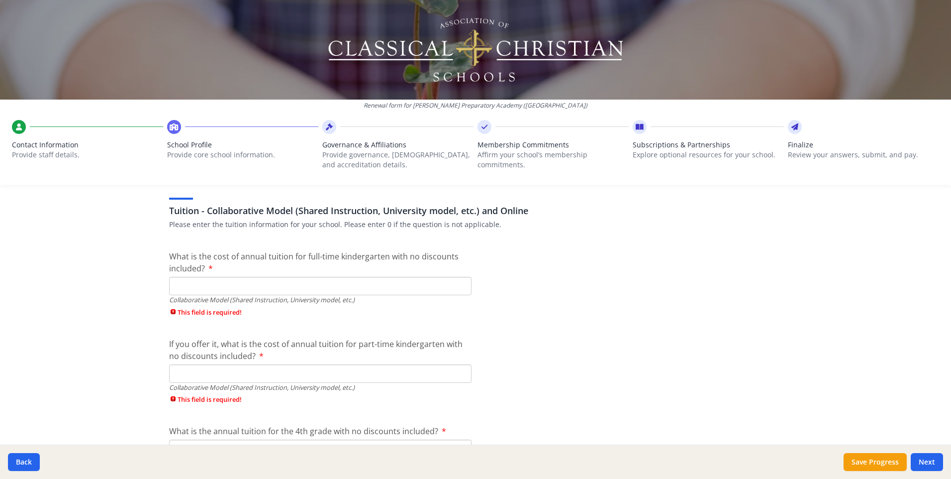
scroll to position [3137, 0]
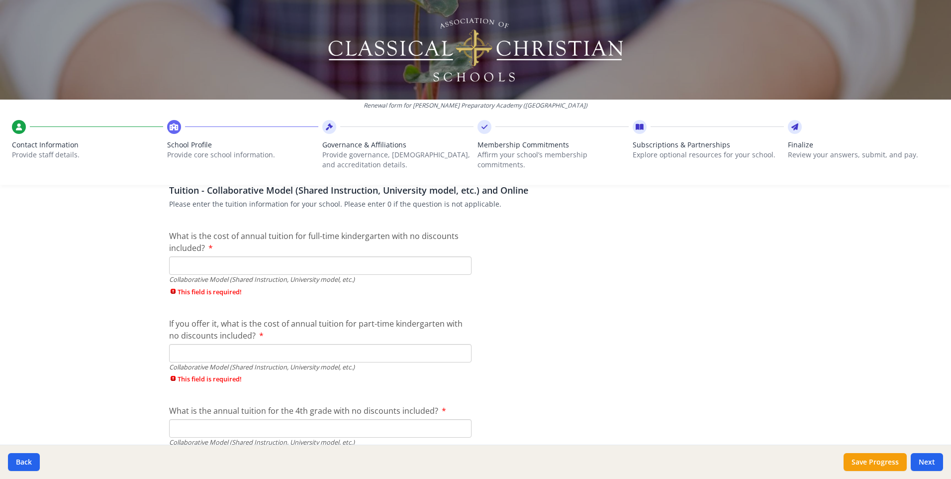
click at [355, 267] on input "What is the cost of annual tuition for full-time kindergarten with no discounts…" at bounding box center [320, 265] width 303 height 18
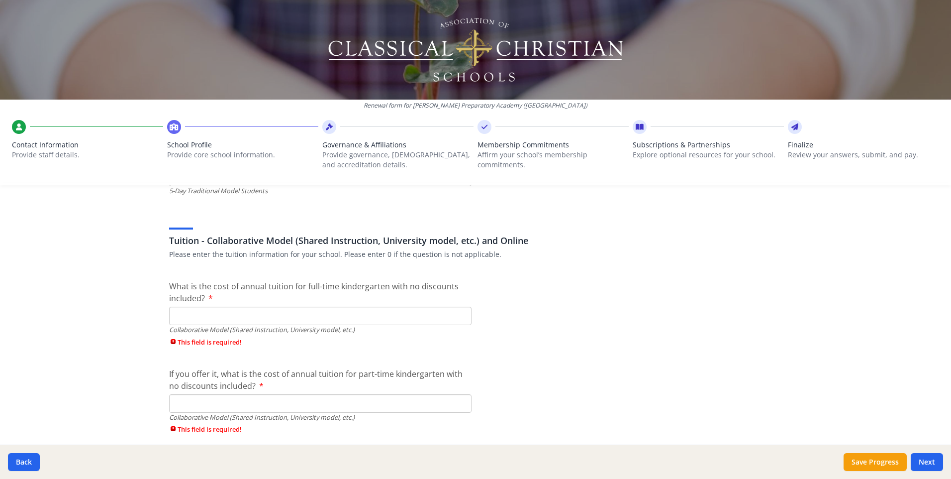
scroll to position [3087, 0]
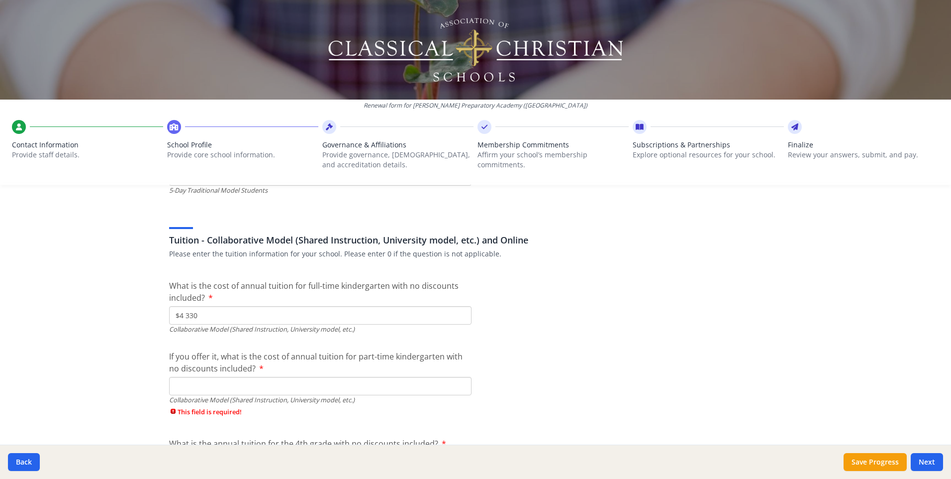
type input "$4 330"
click at [402, 384] on input "If you offer it, what is the cost of annual tuition for part-time kindergarten …" at bounding box center [320, 386] width 303 height 18
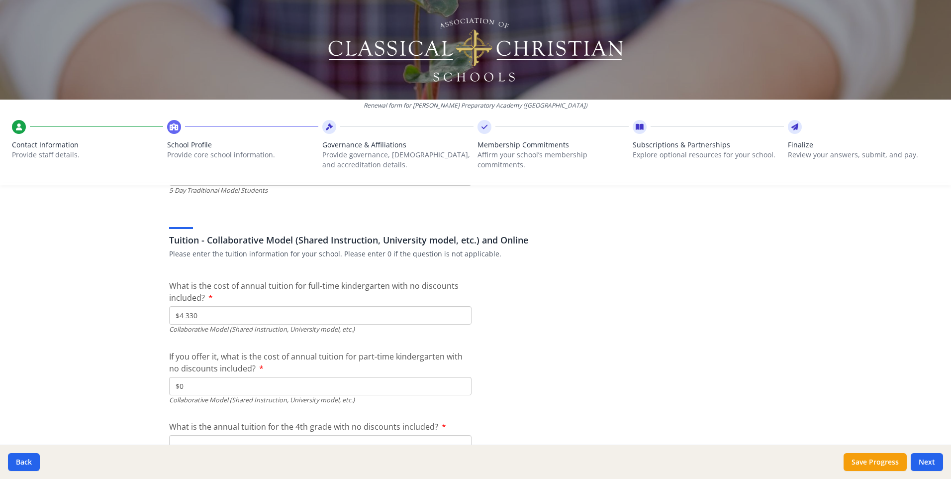
type input "$0"
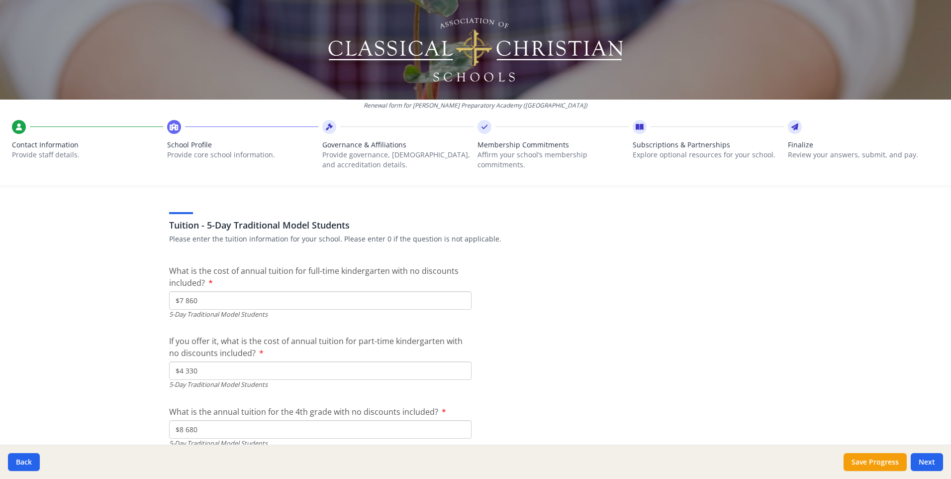
scroll to position [2640, 0]
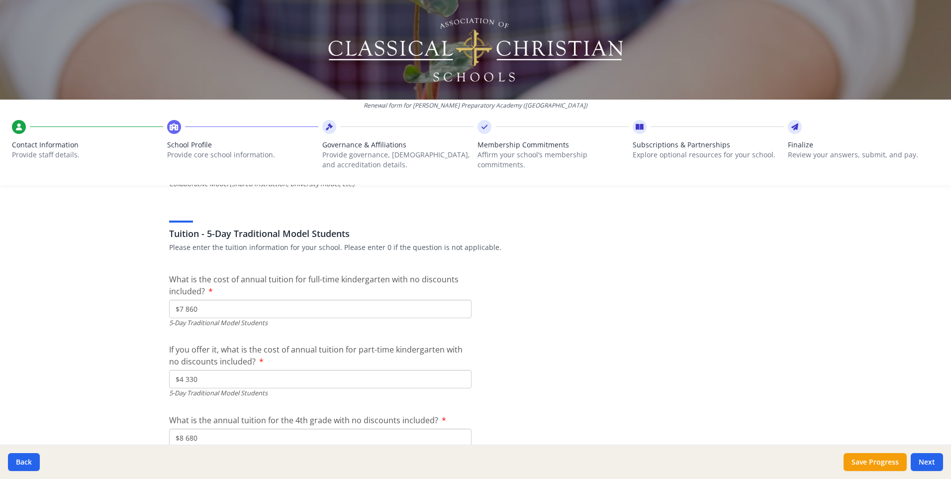
drag, startPoint x: 205, startPoint y: 380, endPoint x: 128, endPoint y: 376, distance: 77.2
click at [128, 376] on div "Renewal form for [PERSON_NAME][GEOGRAPHIC_DATA] ([GEOGRAPHIC_DATA]) Contact Inf…" at bounding box center [475, 239] width 951 height 479
type input "$0"
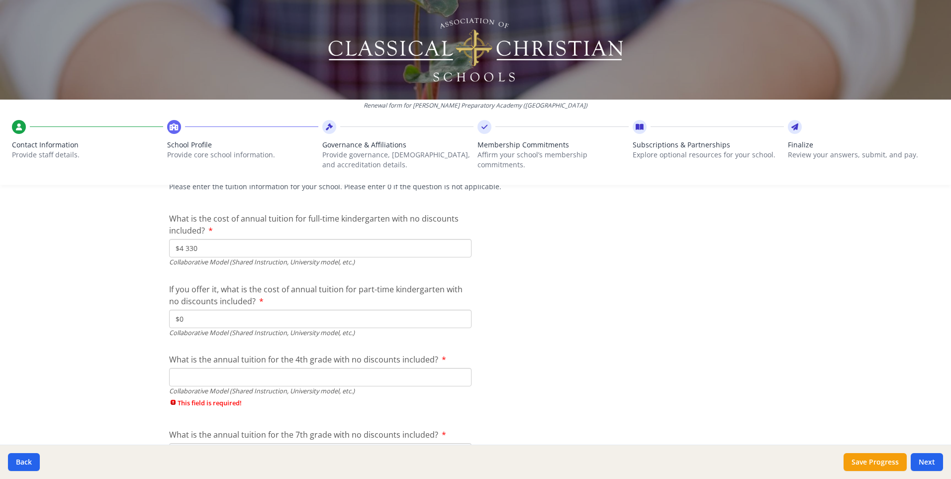
scroll to position [3137, 0]
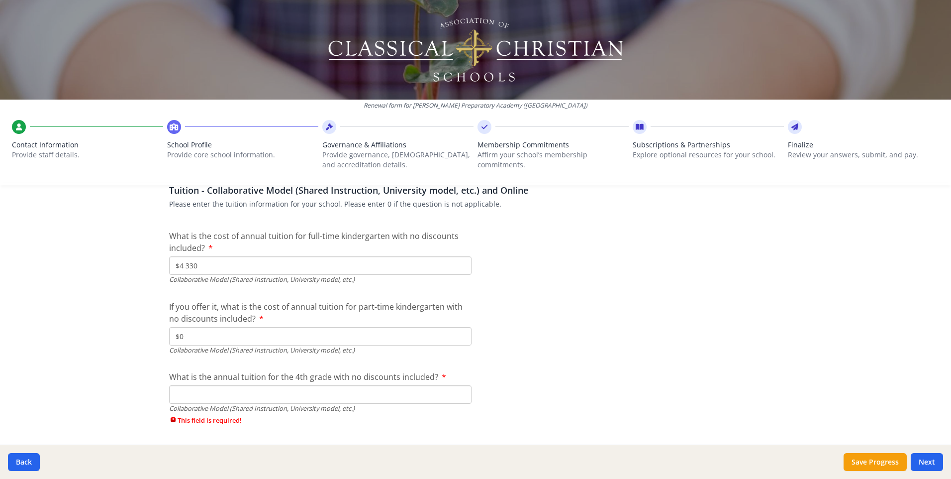
click at [419, 395] on input "What is the annual tuition for the 4th grade with no discounts included?" at bounding box center [320, 394] width 303 height 18
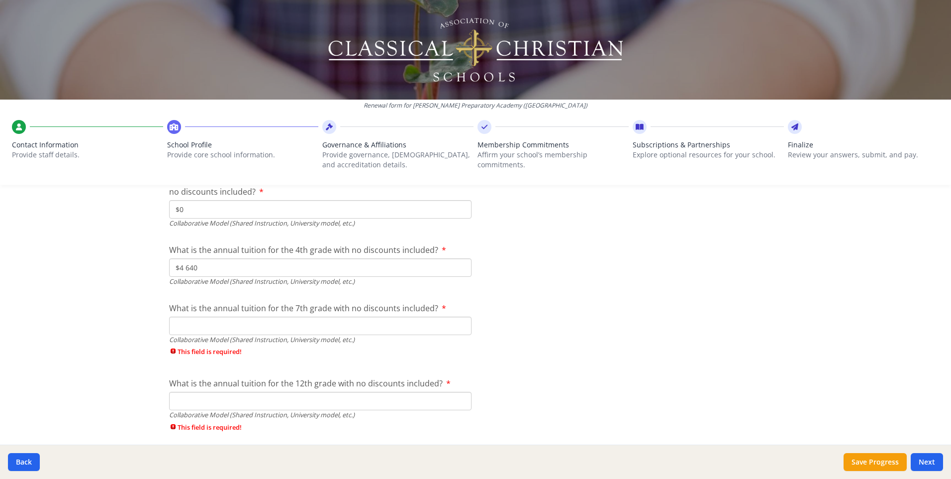
scroll to position [3286, 0]
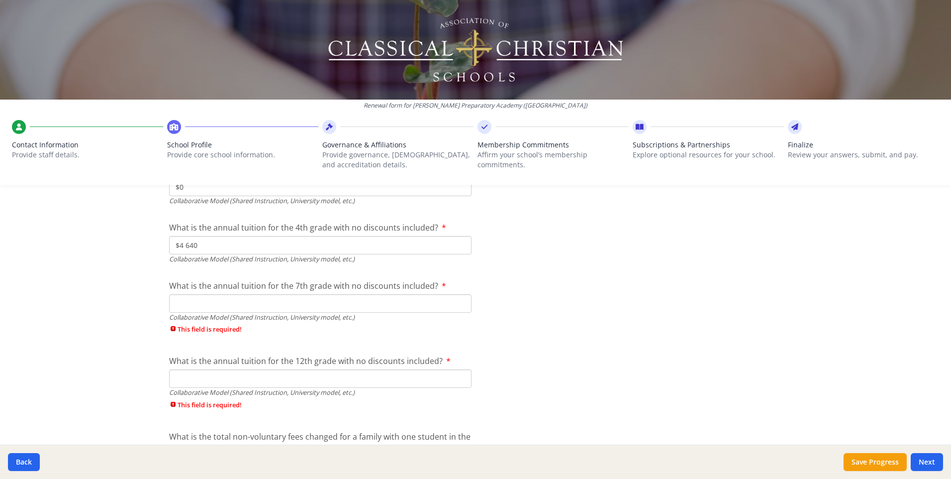
type input "$4 640"
click at [441, 306] on input "What is the annual tuition for the 7th grade with no discounts included?" at bounding box center [320, 303] width 303 height 18
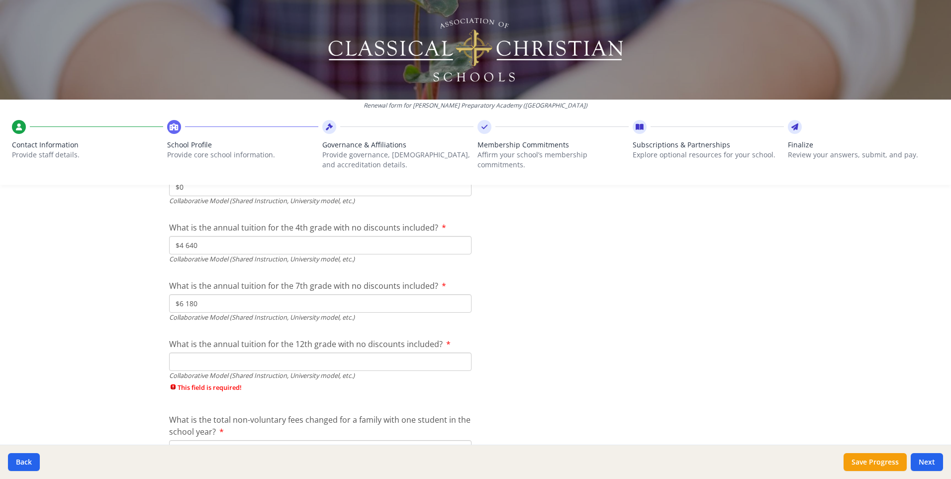
type input "$6 180"
click at [430, 360] on input "What is the annual tuition for the 12th grade with no discounts included?" at bounding box center [320, 361] width 303 height 18
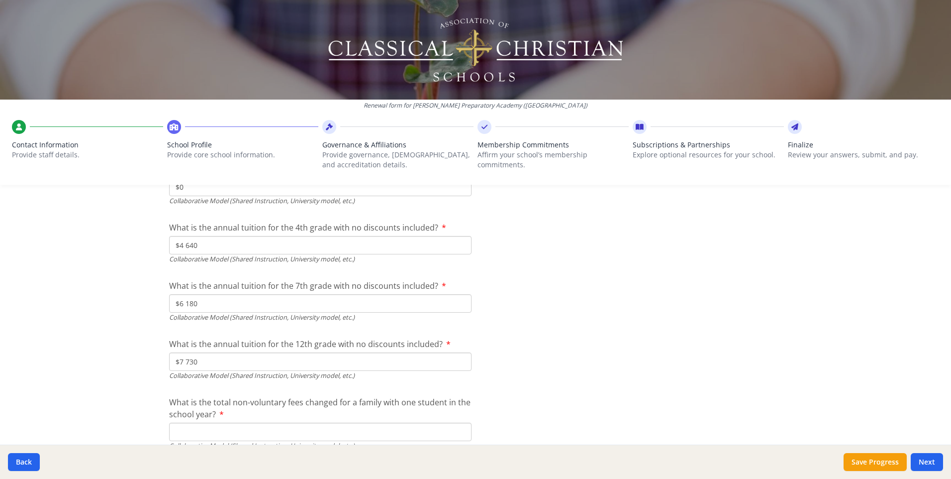
type input "$7 730"
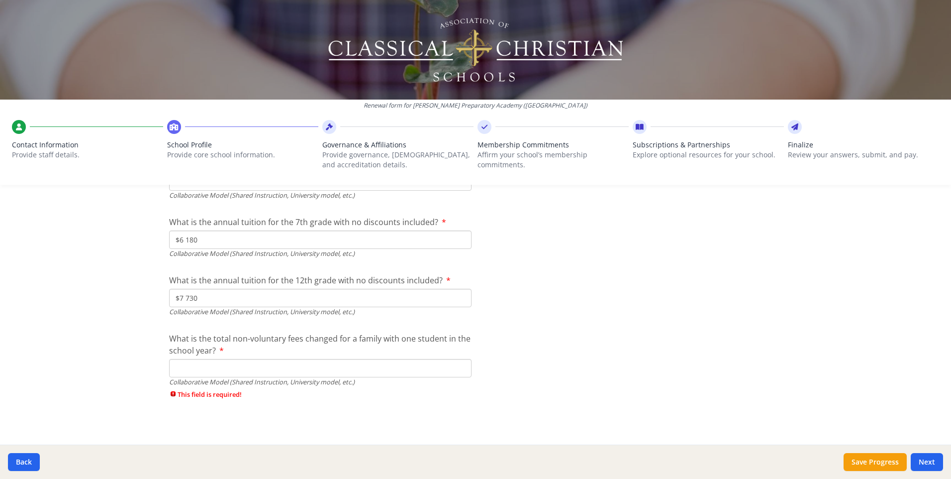
scroll to position [3352, 0]
click at [442, 368] on input "What is the total non-voluntary fees changed for a family with one student in t…" at bounding box center [320, 366] width 303 height 18
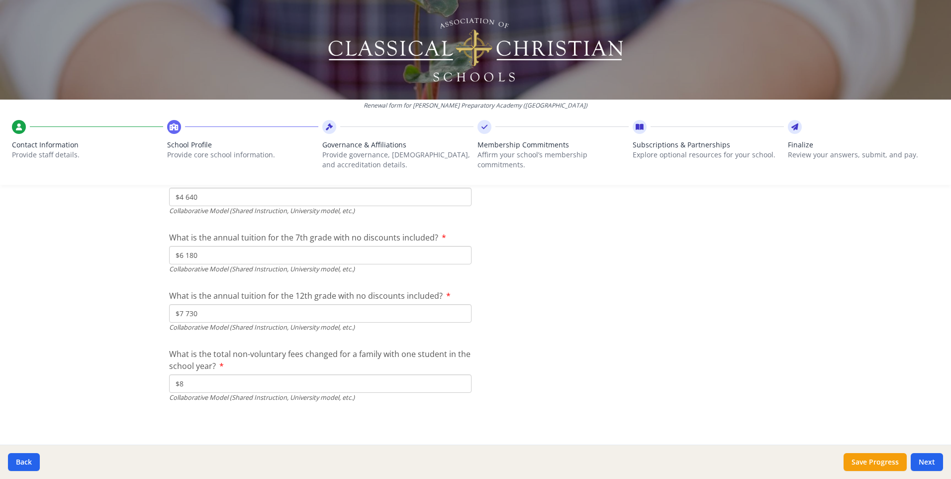
scroll to position [3335, 0]
type input "$850"
click at [862, 466] on button "Save Progress" at bounding box center [875, 462] width 63 height 18
type input "[US_STATE] Coalition of [DEMOGRAPHIC_DATA] Private School Accreditation (FCCPSA…"
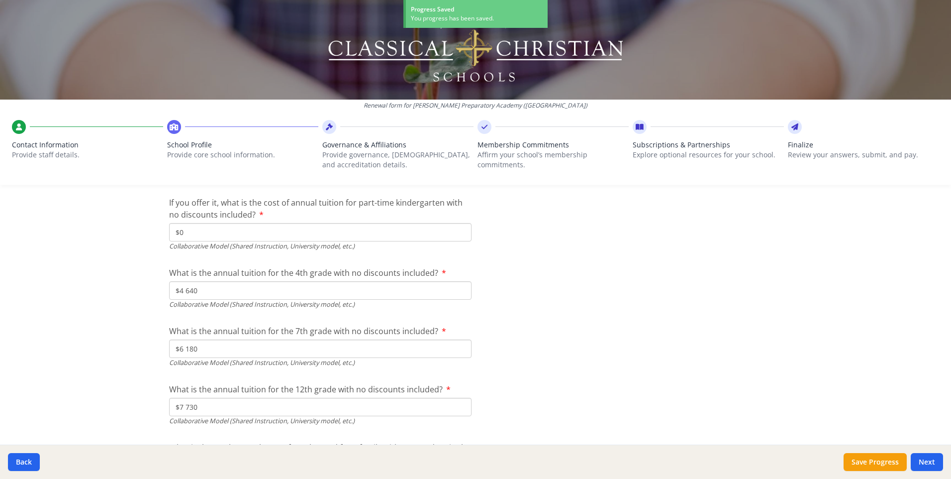
scroll to position [3086, 0]
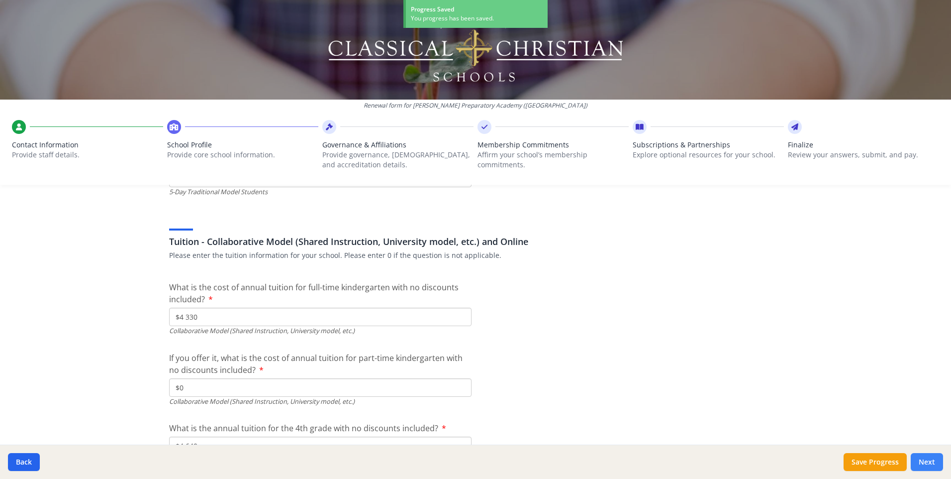
click at [935, 462] on button "Next" at bounding box center [927, 462] width 32 height 18
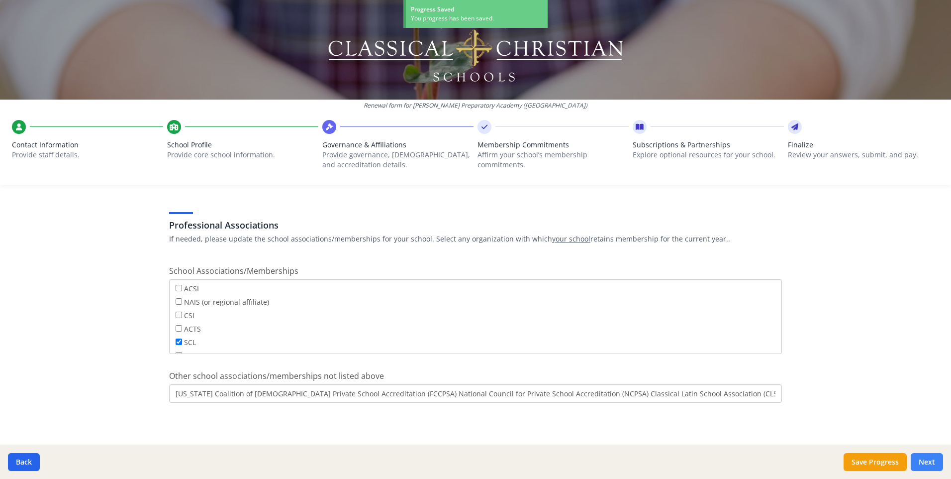
scroll to position [566, 0]
click at [177, 289] on input "ACSI" at bounding box center [179, 288] width 6 height 6
checkbox input "true"
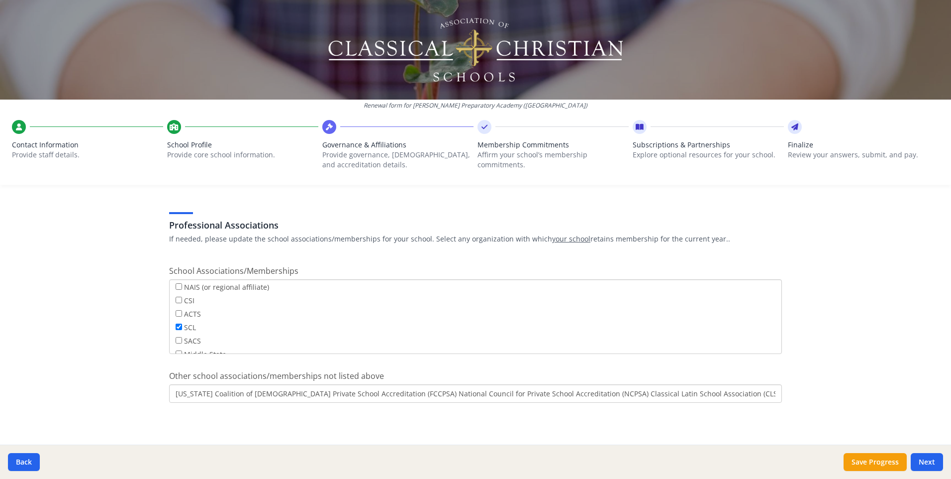
scroll to position [0, 0]
click at [927, 462] on button "Next" at bounding box center [927, 462] width 32 height 18
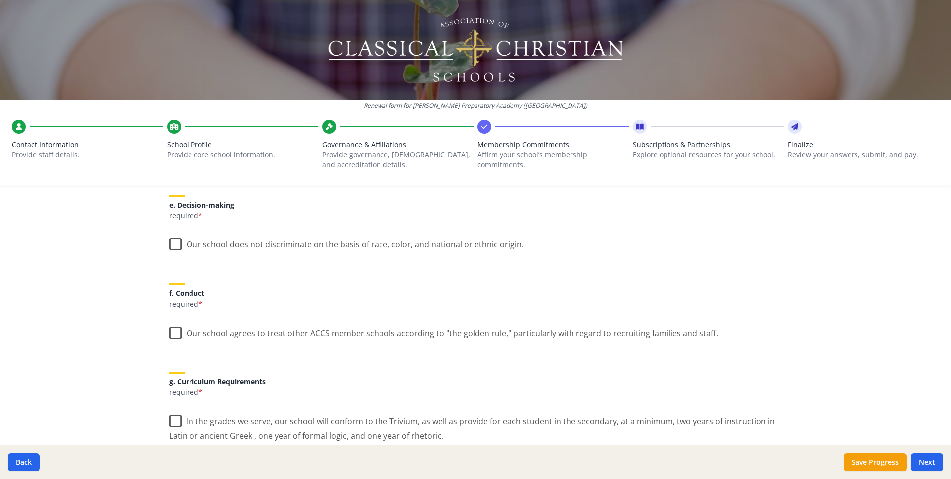
click at [169, 245] on label "Our school does not discriminate on the basis of race, color, and national or e…" at bounding box center [346, 241] width 355 height 21
click at [0, 0] on input "Our school does not discriminate on the basis of race, color, and national or e…" at bounding box center [0, 0] width 0 height 0
click at [169, 330] on label "Our school agrees to treat other ACCS member schools according to "the golden r…" at bounding box center [443, 330] width 549 height 21
click at [0, 0] on input "Our school agrees to treat other ACCS member schools according to "the golden r…" at bounding box center [0, 0] width 0 height 0
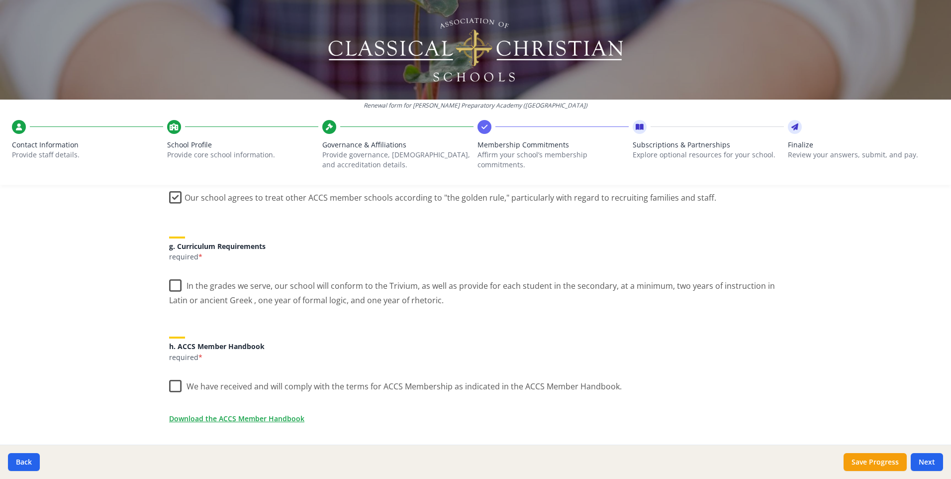
scroll to position [765, 0]
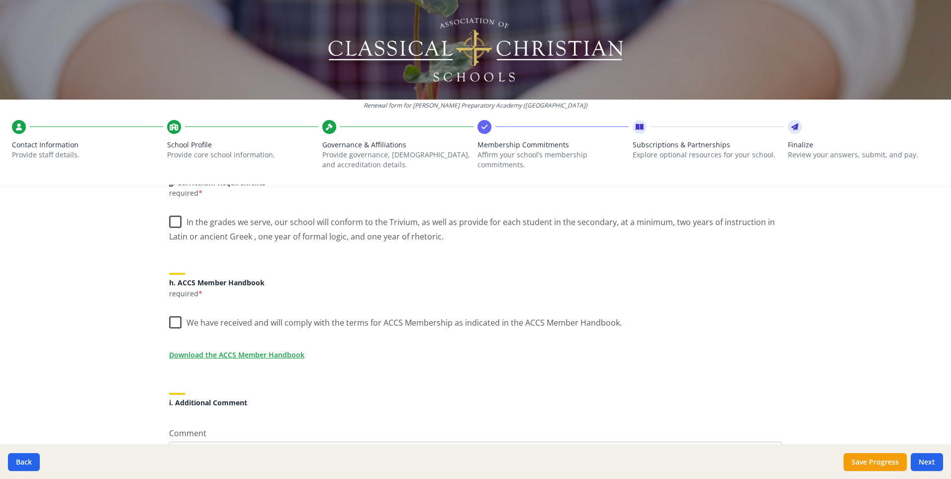
click at [174, 221] on label "In the grades we serve, our school will conform to the Trivium, as well as prov…" at bounding box center [475, 225] width 613 height 33
click at [0, 0] on input "In the grades we serve, our school will conform to the Trivium, as well as prov…" at bounding box center [0, 0] width 0 height 0
click at [170, 321] on label "We have received and will comply with the terms for ACCS Membership as indicate…" at bounding box center [395, 319] width 453 height 21
click at [0, 0] on input "We have received and will comply with the terms for ACCS Membership as indicate…" at bounding box center [0, 0] width 0 height 0
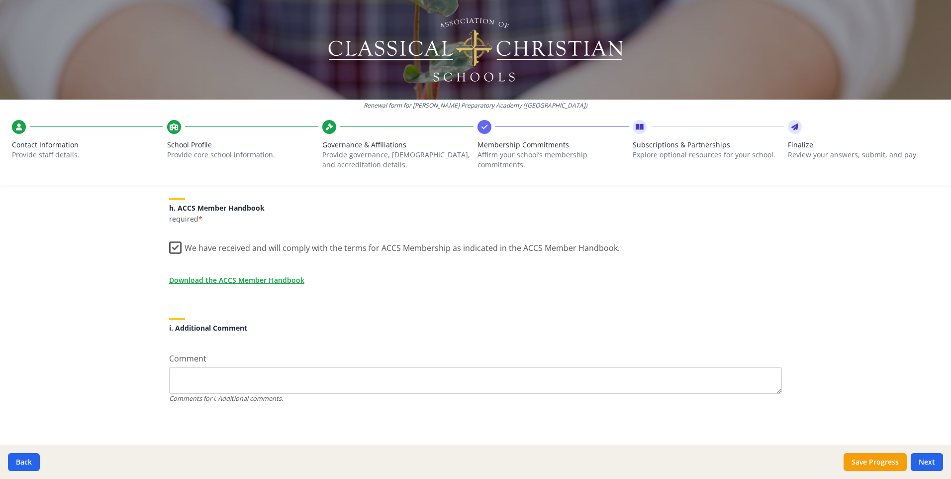
scroll to position [840, 0]
click at [279, 279] on link "Download the ACCS Member Handbook" at bounding box center [238, 279] width 135 height 10
click at [929, 461] on button "Next" at bounding box center [927, 462] width 32 height 18
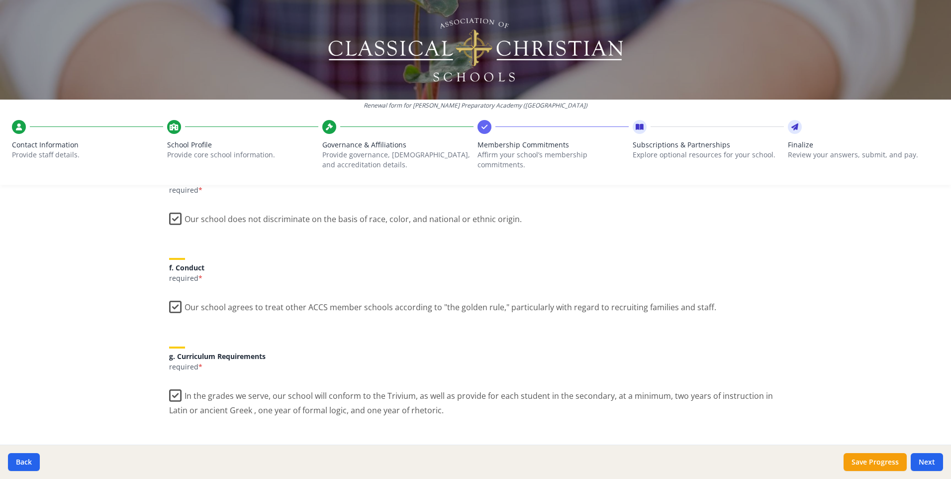
scroll to position [410, 0]
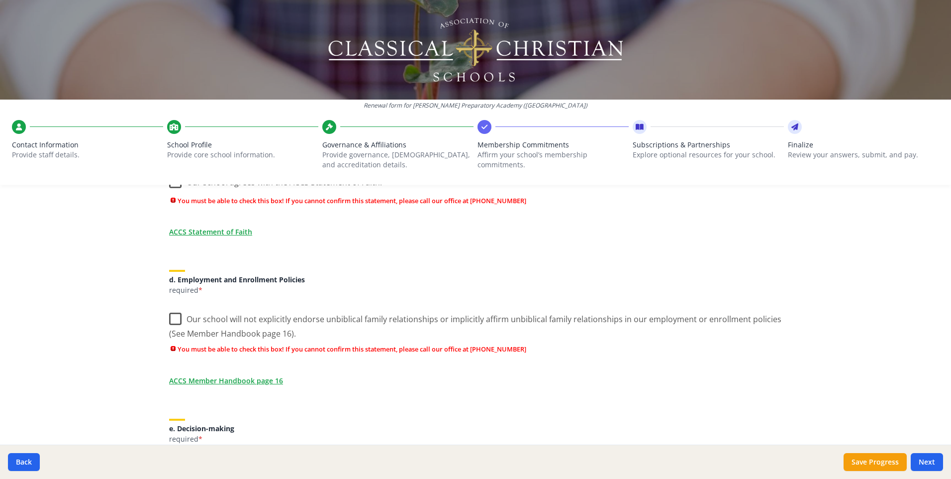
click at [170, 317] on label "Our school will not explicitly endorse unbiblical family relationships or impli…" at bounding box center [475, 322] width 613 height 33
click at [0, 0] on input "Our school will not explicitly endorse unbiblical family relationships or impli…" at bounding box center [0, 0] width 0 height 0
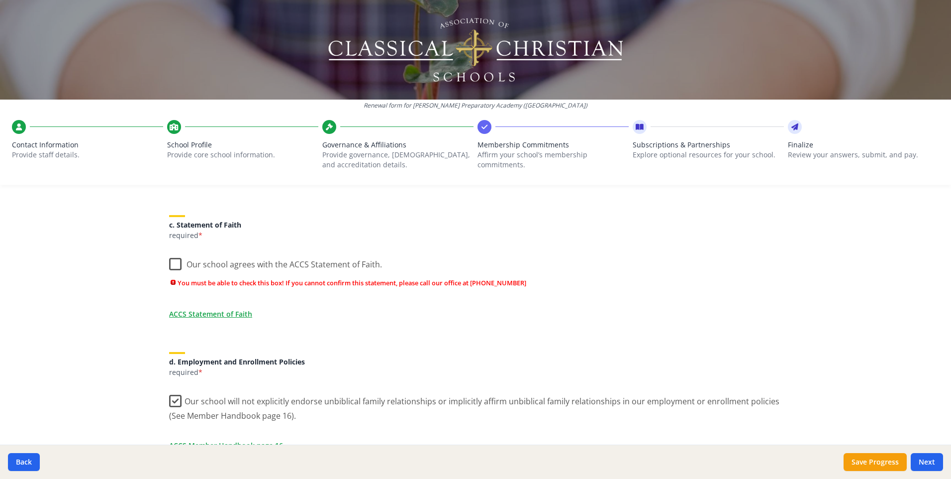
scroll to position [311, 0]
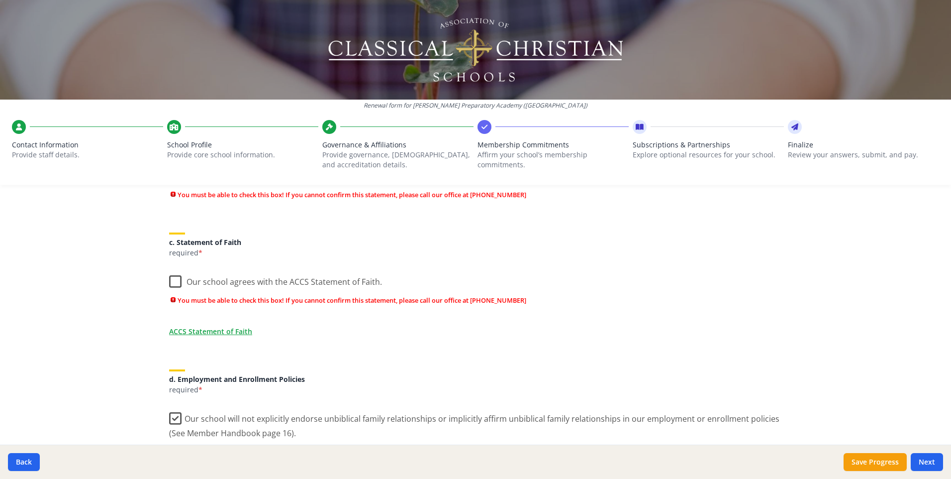
click at [173, 281] on label "Our school agrees with the ACCS Statement of Faith." at bounding box center [275, 279] width 213 height 21
click at [0, 0] on input "Our school agrees with the ACCS Statement of Faith." at bounding box center [0, 0] width 0 height 0
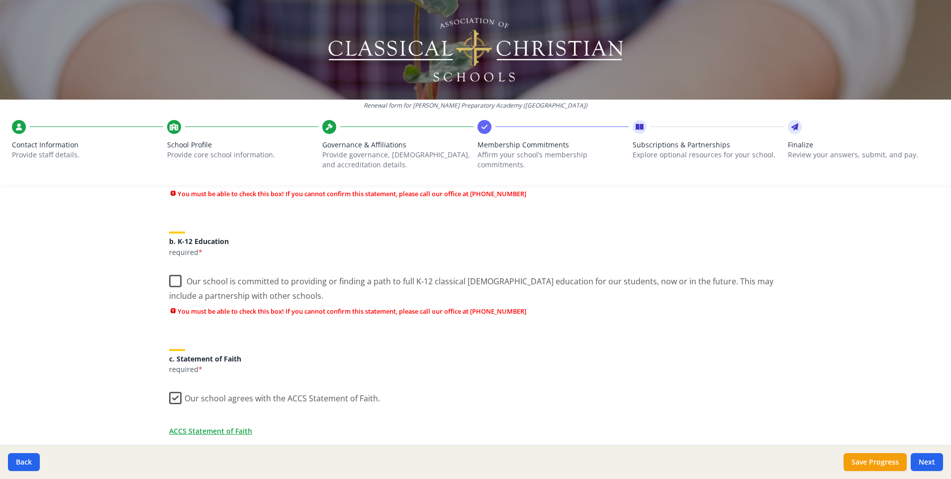
scroll to position [162, 0]
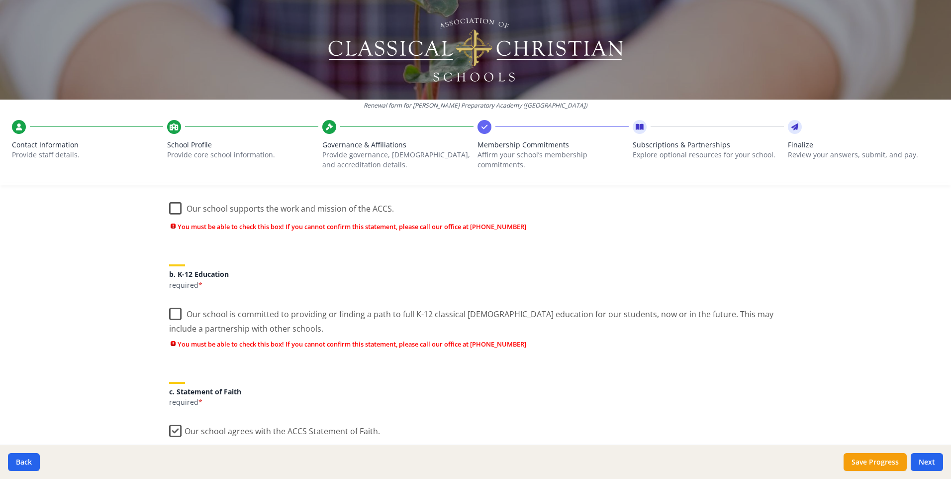
click at [169, 311] on label "Our school is committed to providing or finding a path to full K-12 classical […" at bounding box center [475, 317] width 613 height 33
click at [0, 0] on input "Our school is committed to providing or finding a path to full K-12 classical […" at bounding box center [0, 0] width 0 height 0
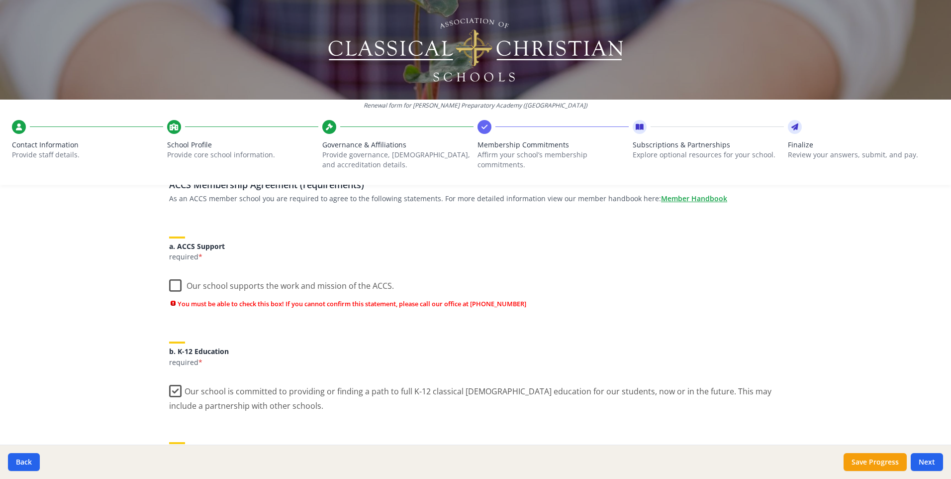
scroll to position [62, 0]
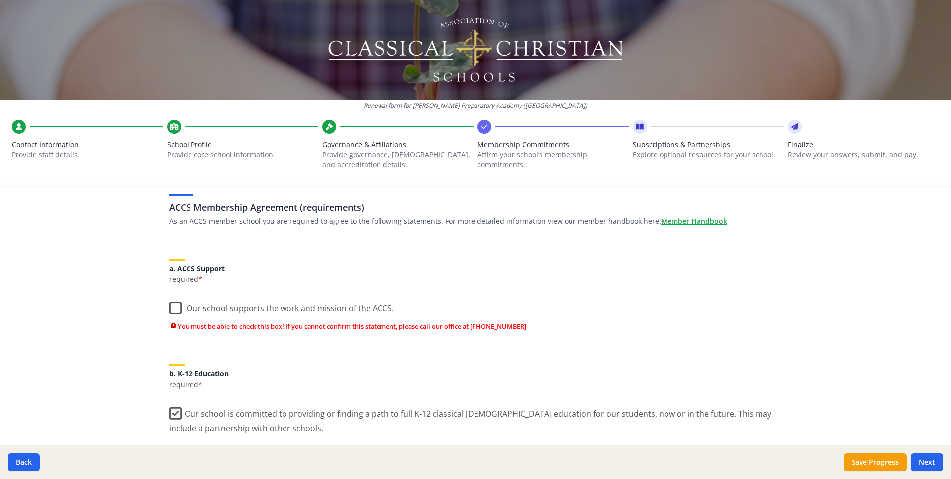
click at [175, 307] on label "Our school supports the work and mission of the ACCS." at bounding box center [281, 305] width 225 height 21
click at [0, 0] on input "Our school supports the work and mission of the ACCS." at bounding box center [0, 0] width 0 height 0
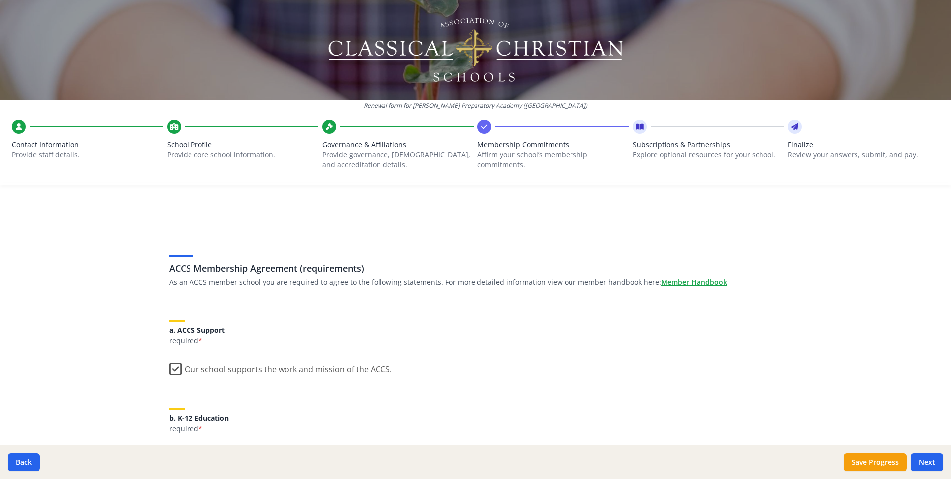
scroll to position [0, 0]
click at [932, 458] on button "Next" at bounding box center [927, 462] width 32 height 18
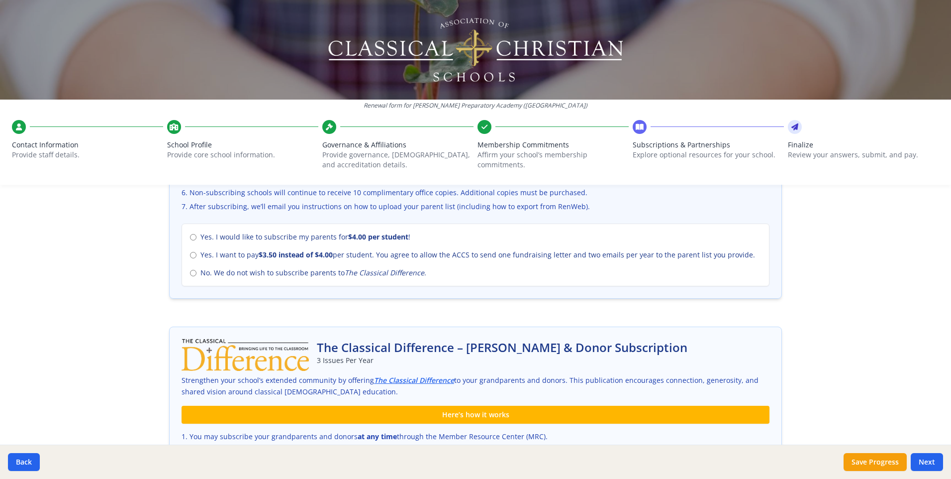
scroll to position [448, 0]
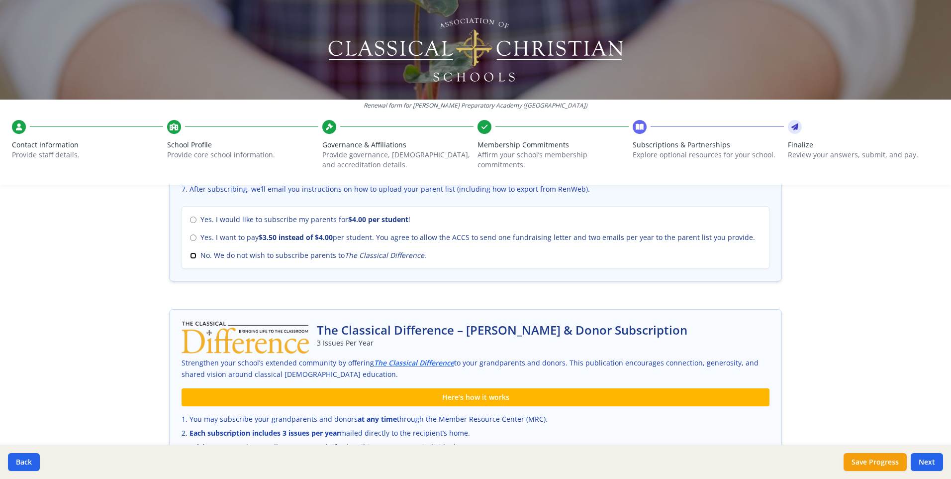
click at [190, 255] on input "No. We do not wish to subscribe parents to The Classical Difference ." at bounding box center [193, 255] width 6 height 6
radio input "true"
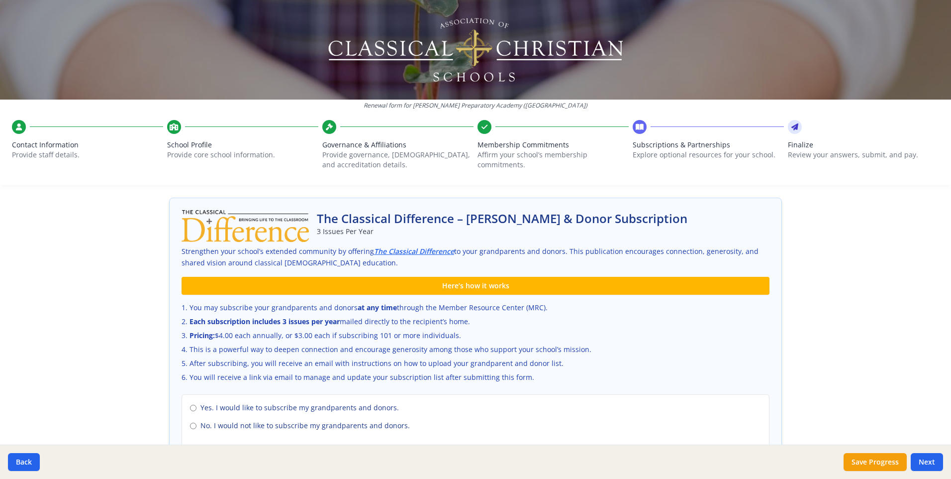
scroll to position [659, 0]
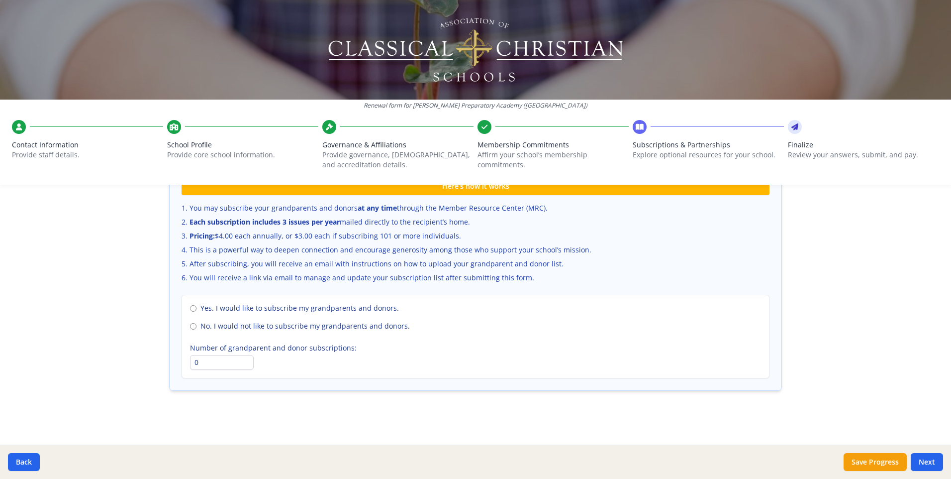
click at [934, 461] on button "Next" at bounding box center [927, 462] width 32 height 18
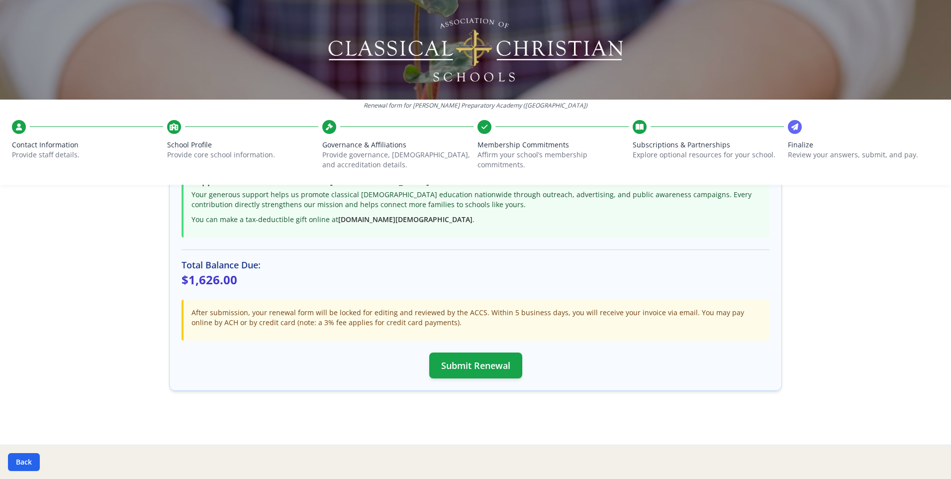
scroll to position [238, 0]
click at [471, 361] on button "Submit Renewal" at bounding box center [475, 365] width 93 height 26
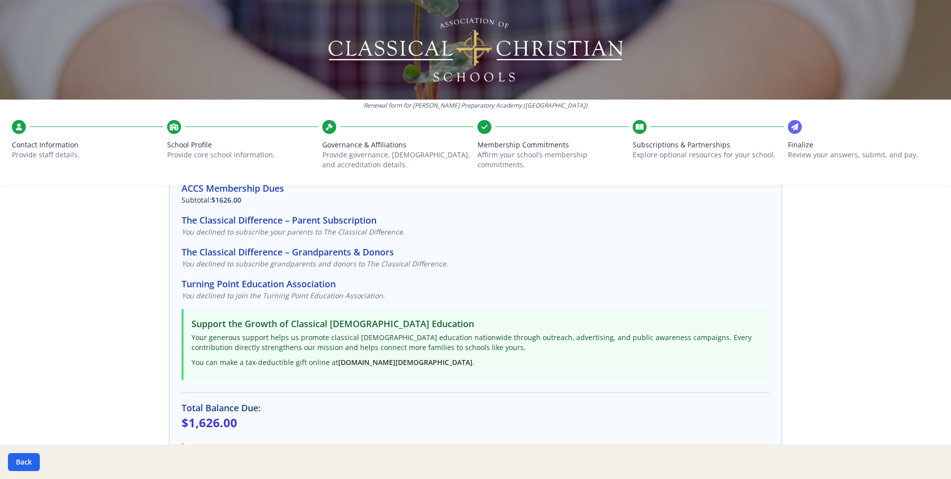
scroll to position [235, 0]
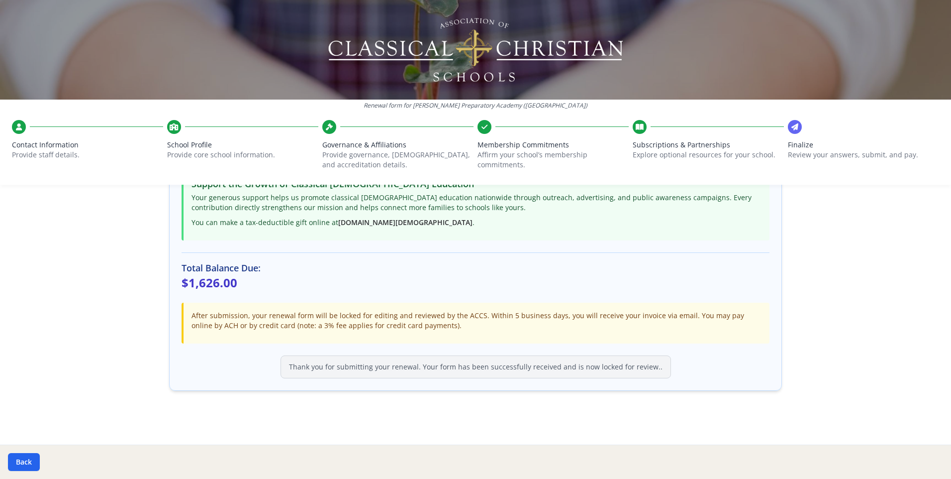
click at [809, 149] on span "Finalize" at bounding box center [863, 145] width 151 height 10
